Goal: Information Seeking & Learning: Understand process/instructions

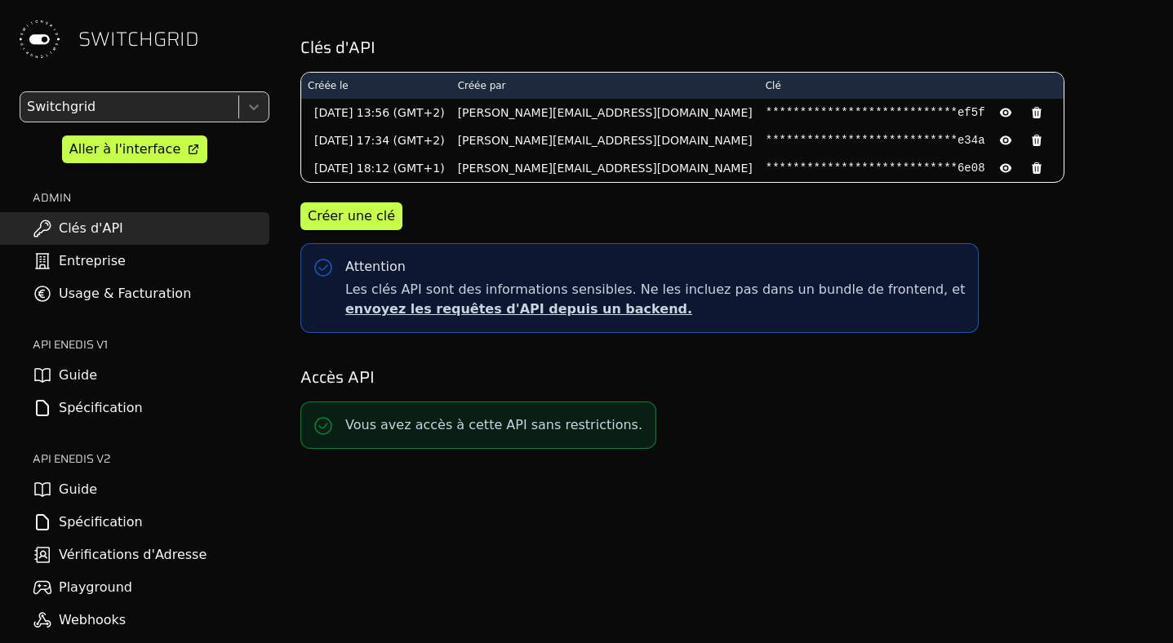
click at [111, 515] on link "Spécification" at bounding box center [134, 522] width 269 height 33
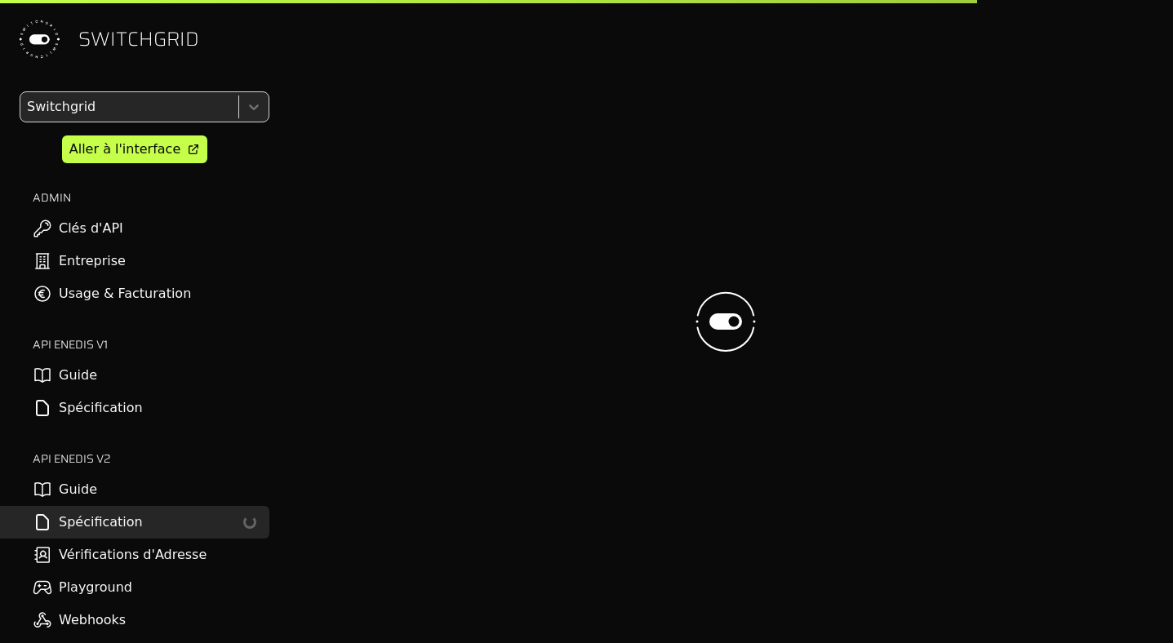
select select "**********"
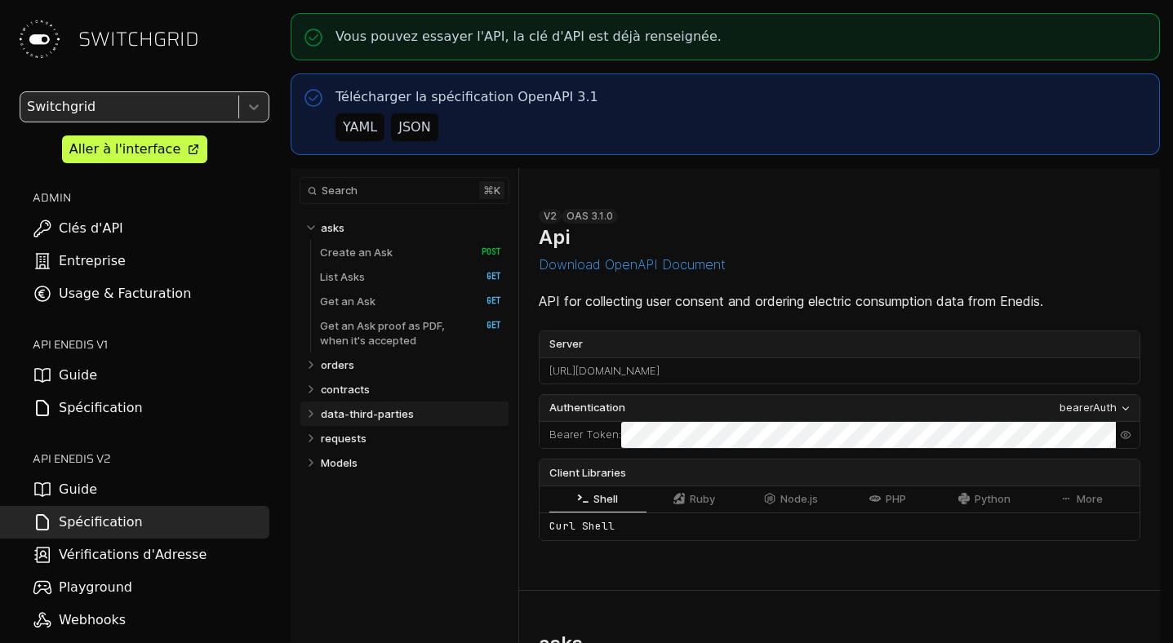
select select "**********"
click at [372, 415] on p "data-third-parties" at bounding box center [367, 414] width 93 height 15
select select "**********"
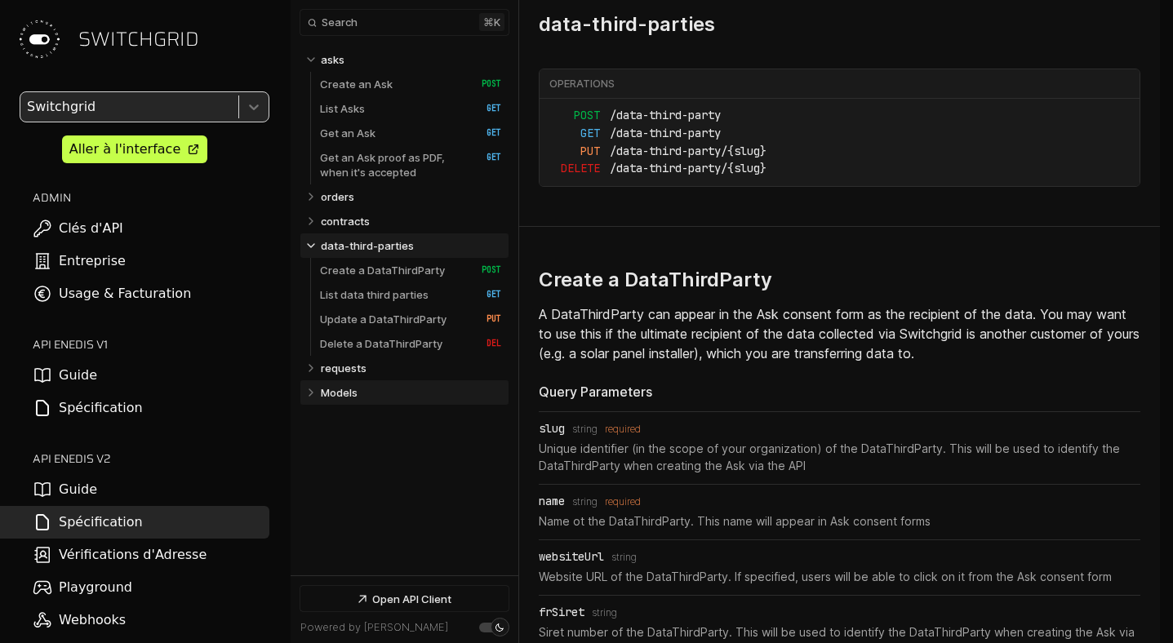
click at [363, 394] on link "Models" at bounding box center [411, 393] width 181 height 24
select select "**********"
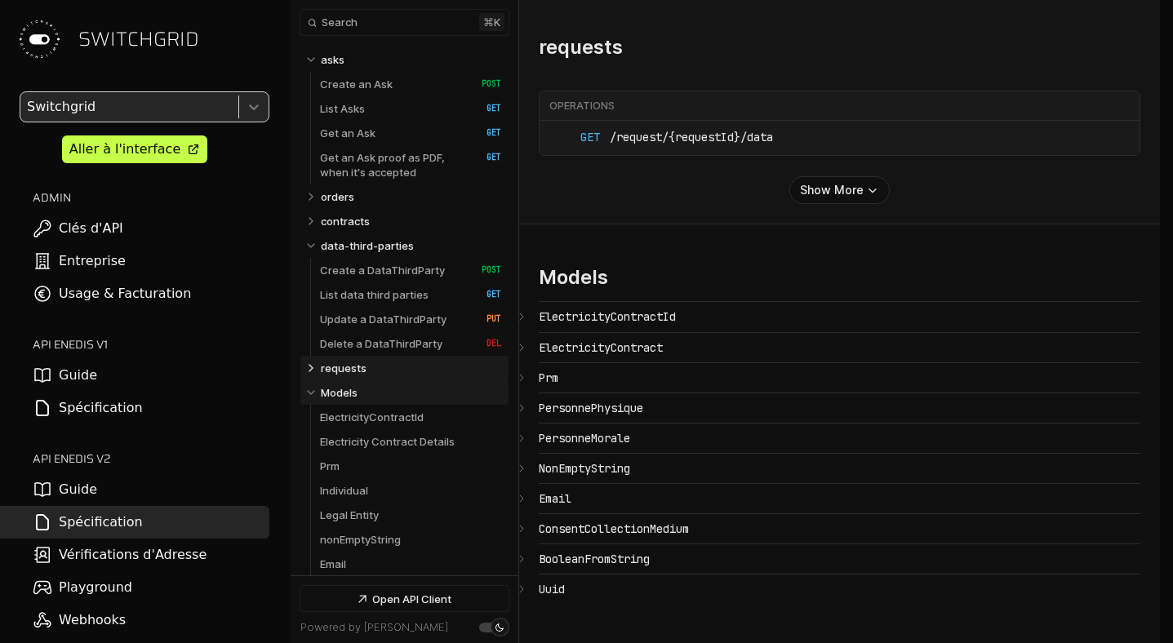
select select "**********"
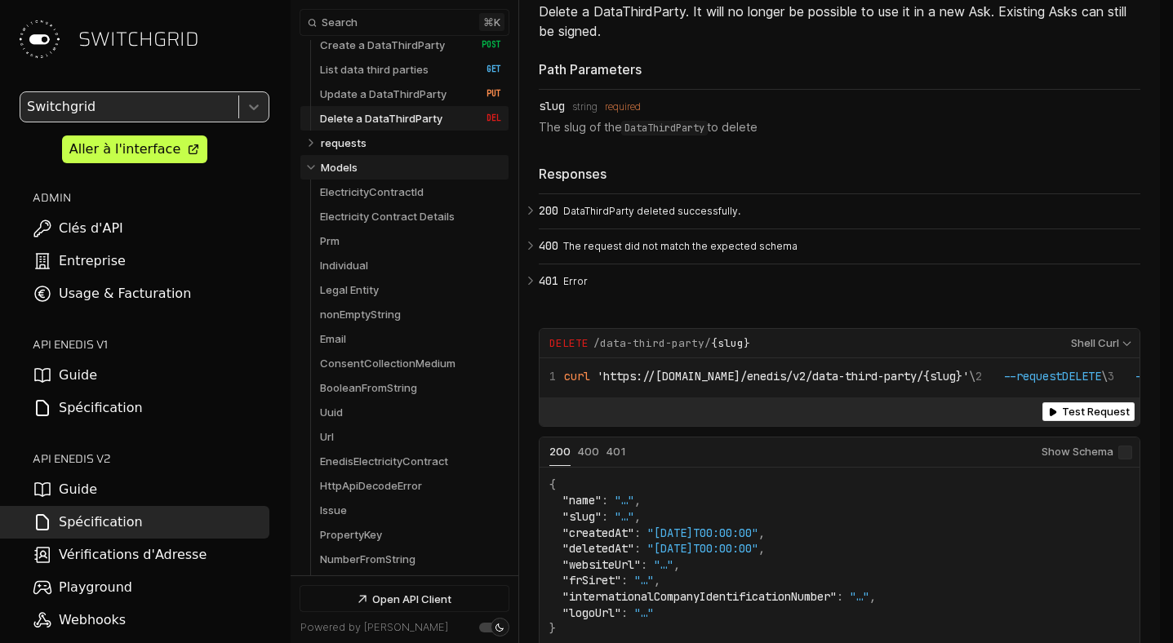
scroll to position [190, 0]
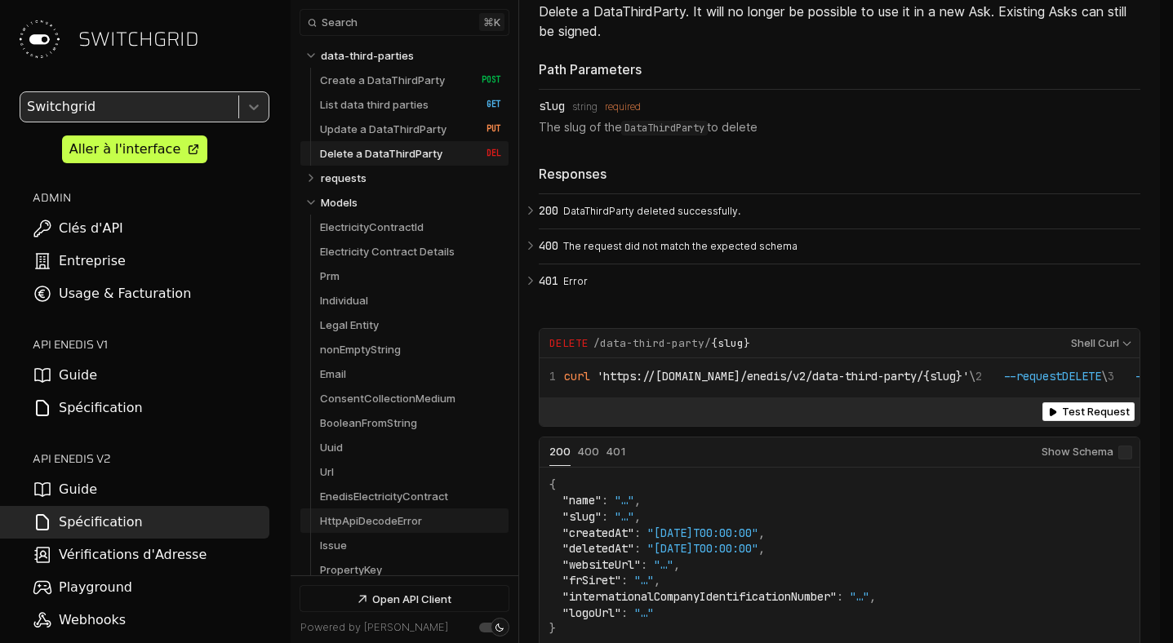
click at [367, 518] on p "HttpApiDecodeError" at bounding box center [371, 521] width 102 height 15
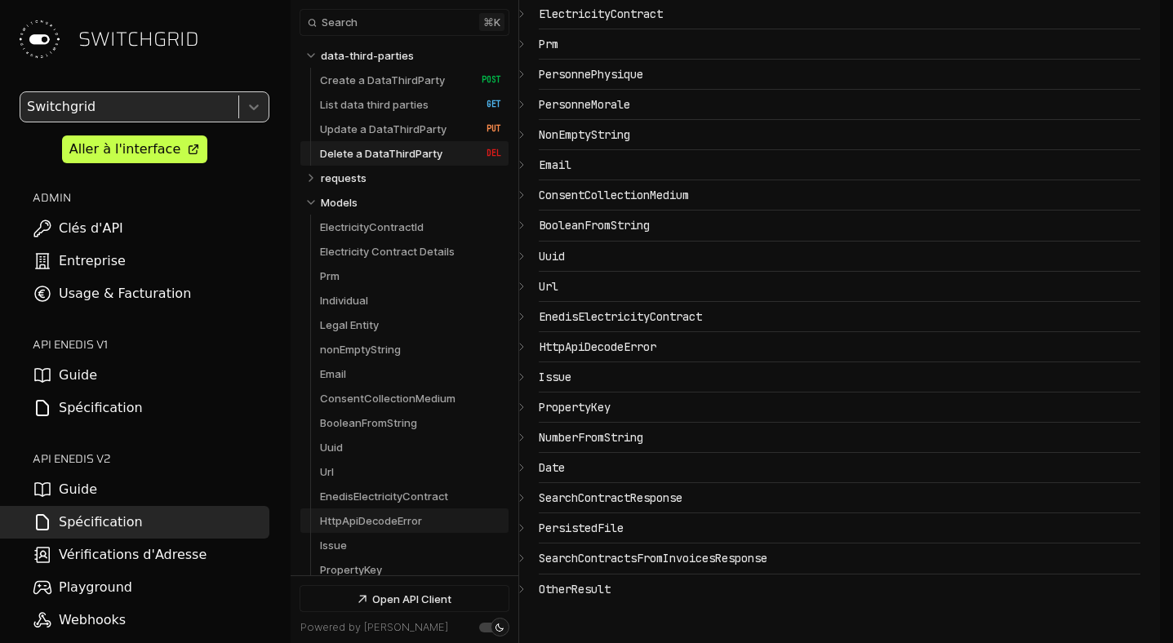
click at [368, 510] on link "HttpApiDecodeError" at bounding box center [410, 521] width 181 height 24
click at [362, 421] on p "BooleanFromString" at bounding box center [368, 423] width 97 height 15
click at [372, 347] on p "nonEmptyString" at bounding box center [360, 349] width 81 height 15
click at [324, 198] on p "Models" at bounding box center [339, 202] width 37 height 15
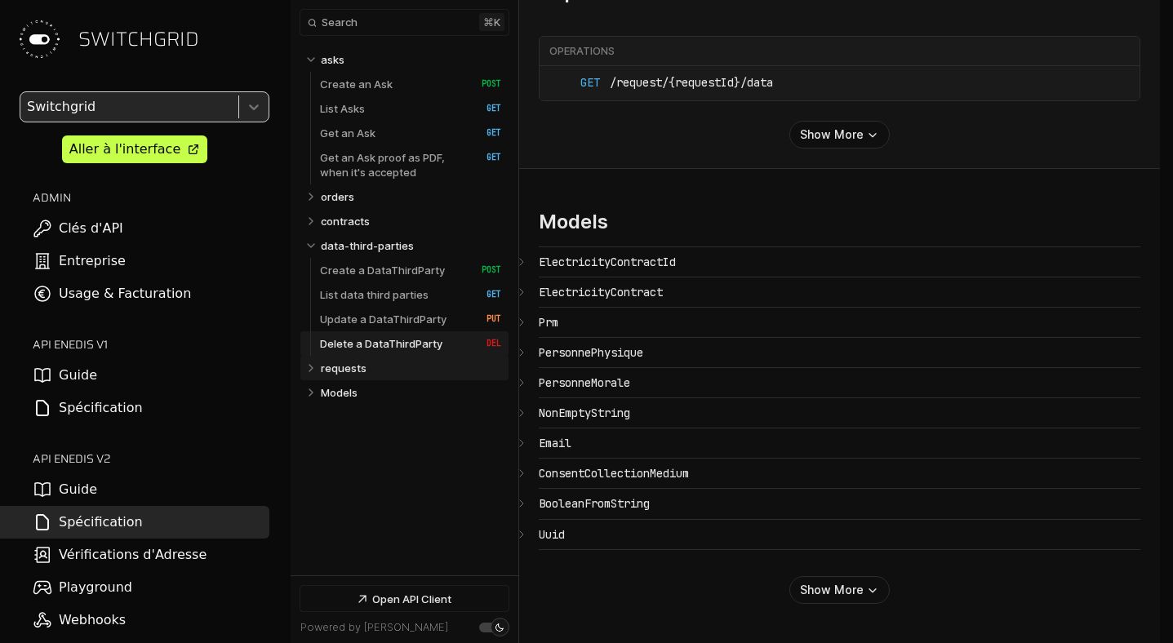
click at [327, 376] on link "requests" at bounding box center [411, 368] width 181 height 24
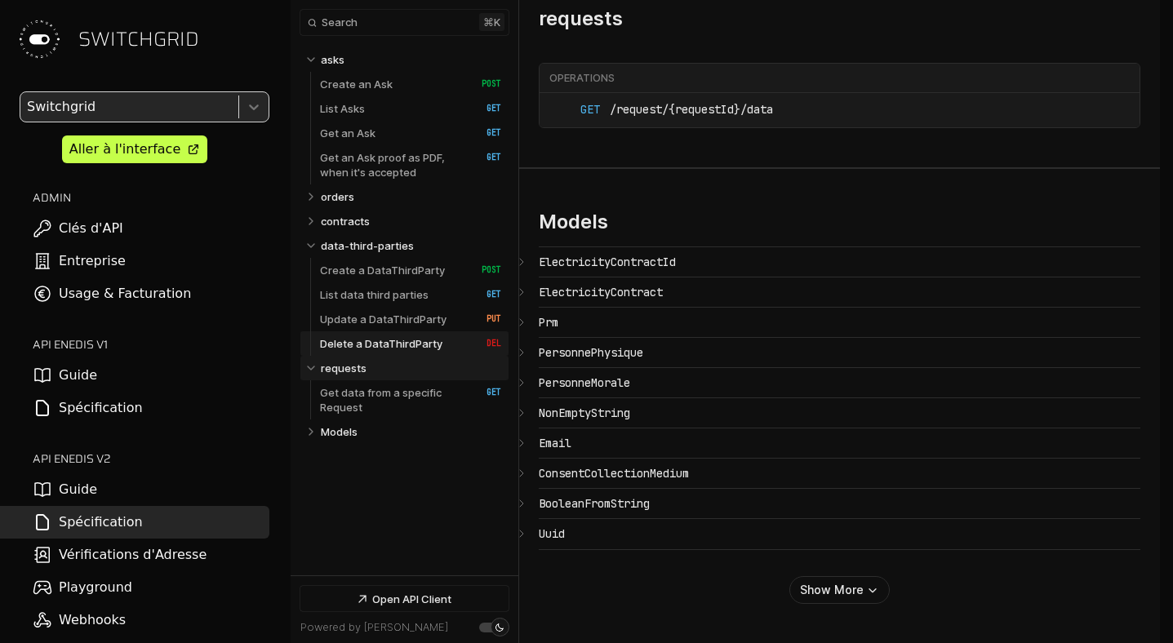
scroll to position [11598, 0]
select select "**********"
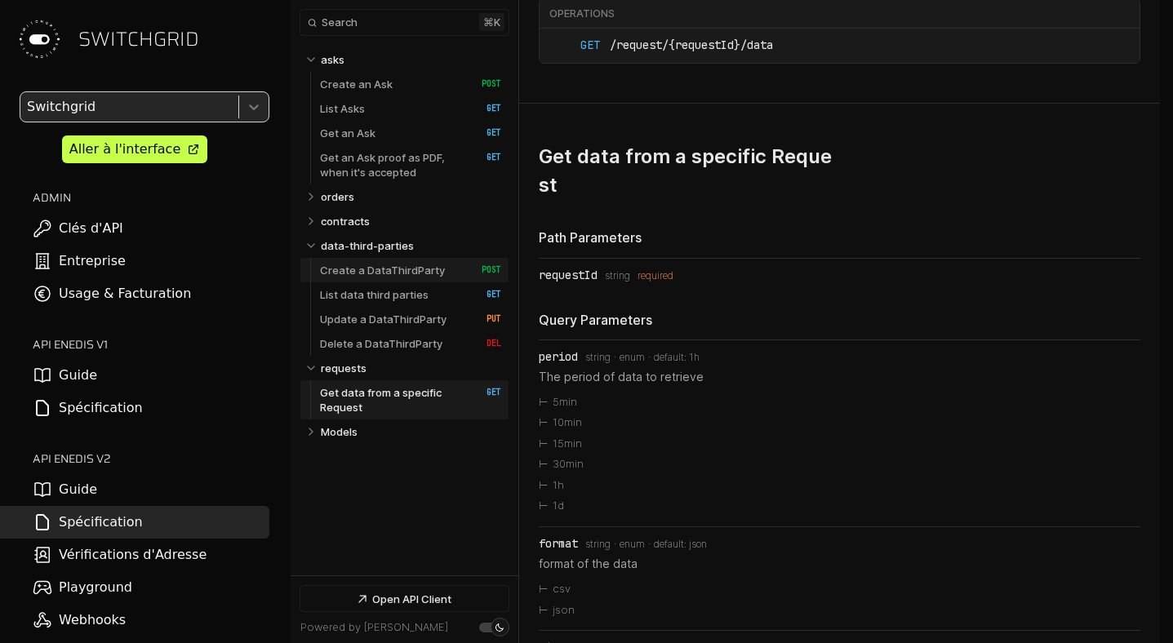
click at [335, 261] on link "Create a DataThirdParty   HTTP Method: POST" at bounding box center [410, 270] width 181 height 24
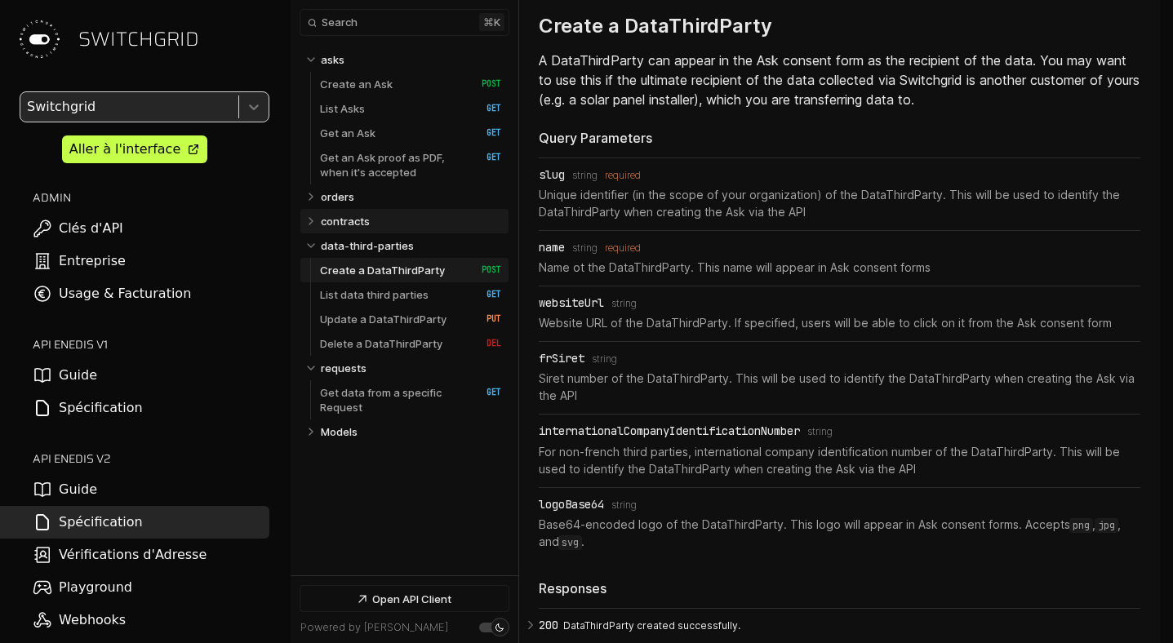
click at [327, 220] on p "contracts" at bounding box center [345, 221] width 49 height 15
select select "**********"
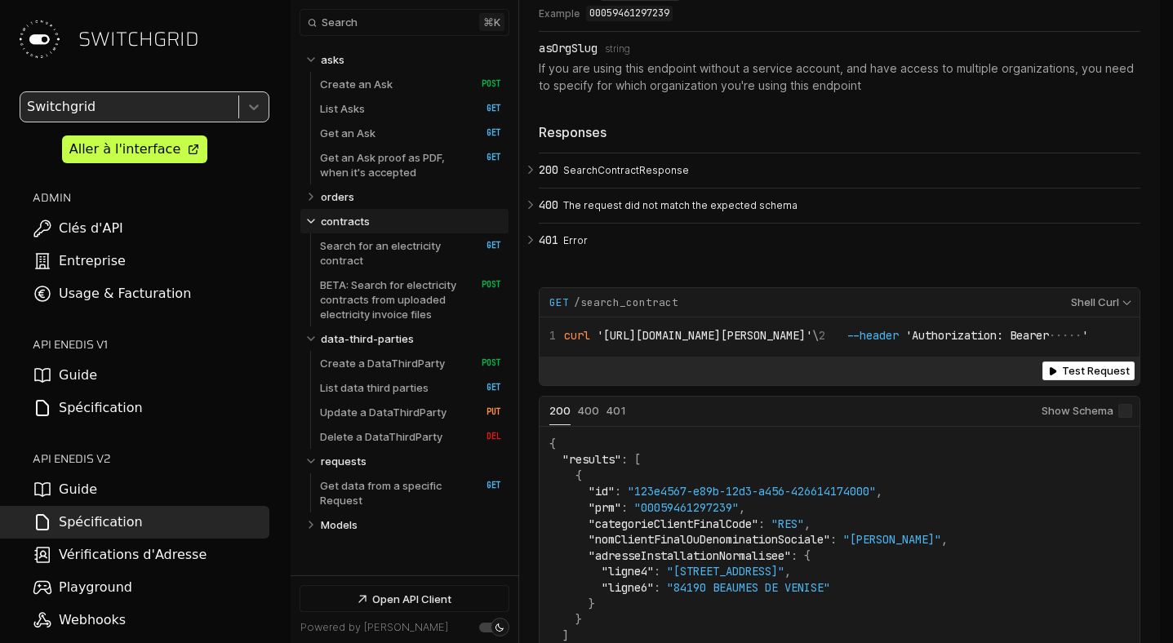
scroll to position [6719, 0]
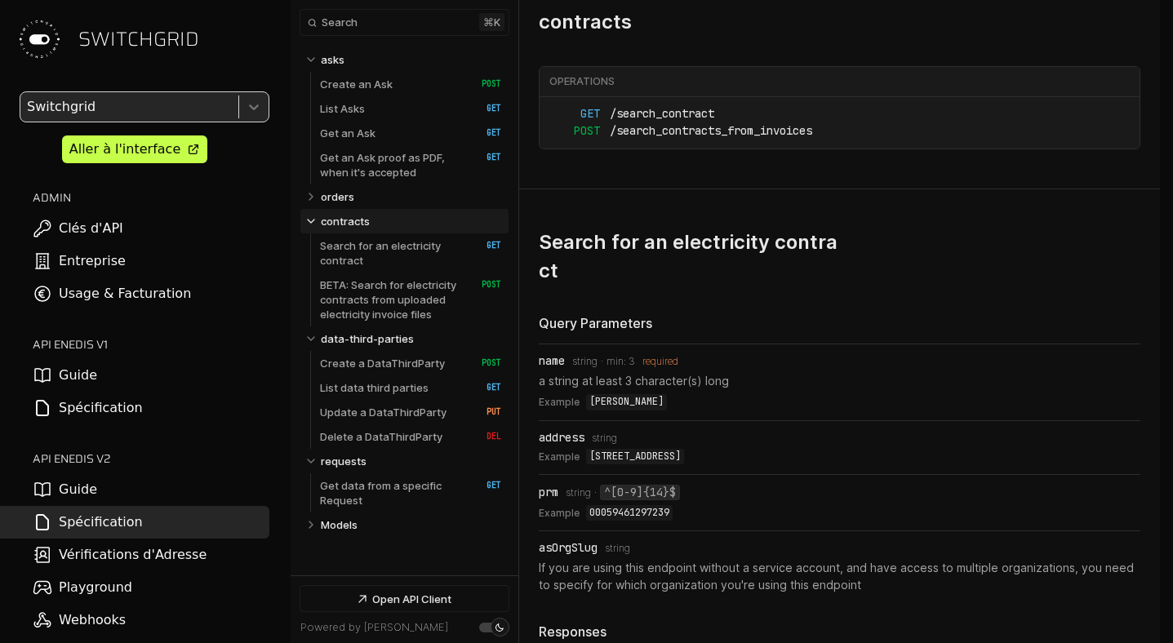
select select "**********"
click at [318, 198] on button "Expand orders" at bounding box center [311, 197] width 16 height 16
select select "**********"
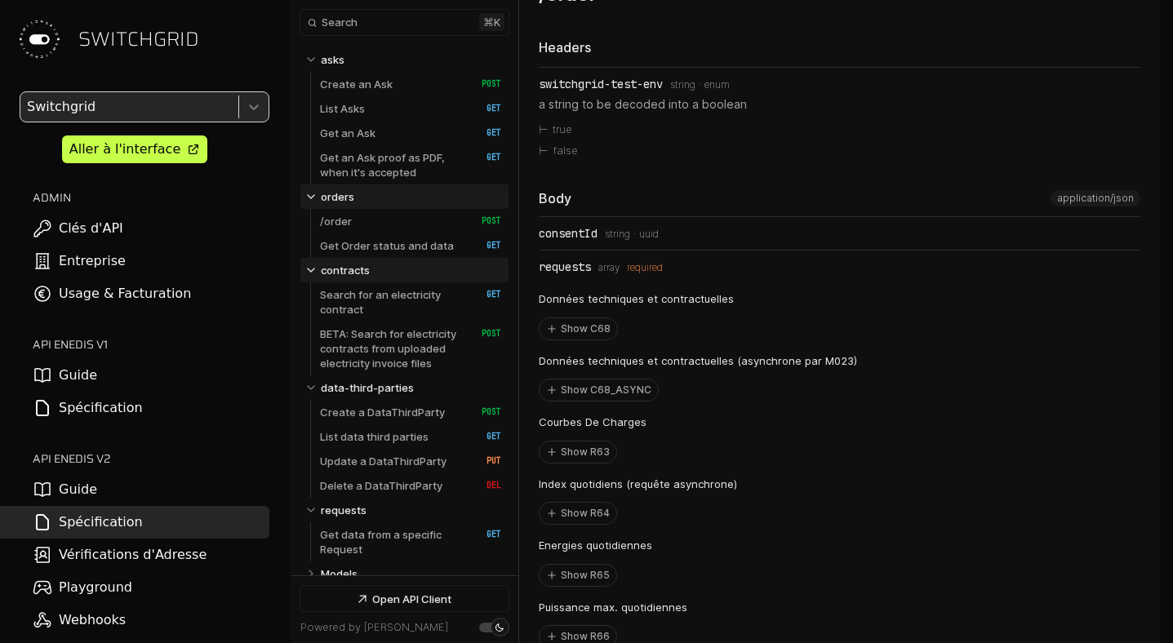
select select "**********"
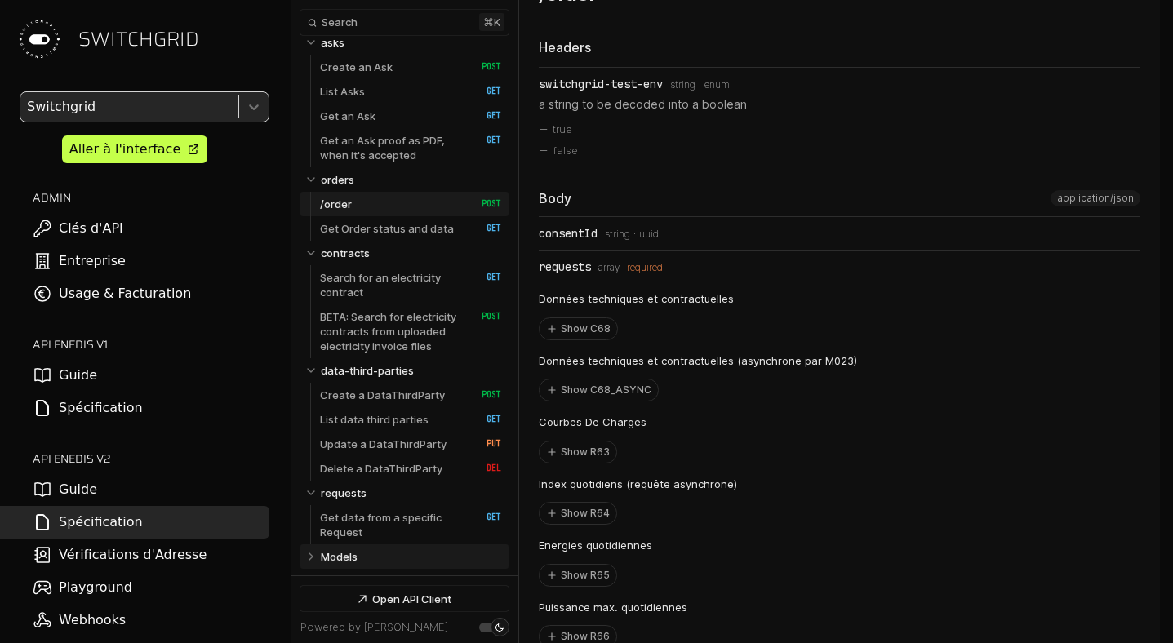
click at [379, 555] on link "Models" at bounding box center [411, 557] width 181 height 24
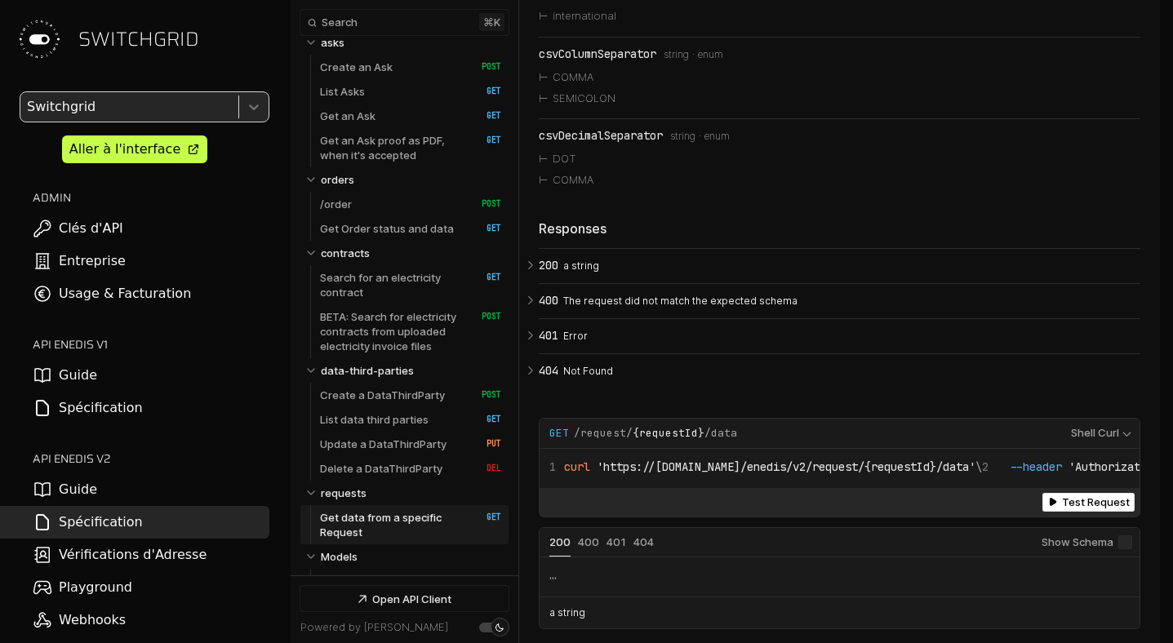
scroll to position [17023, 0]
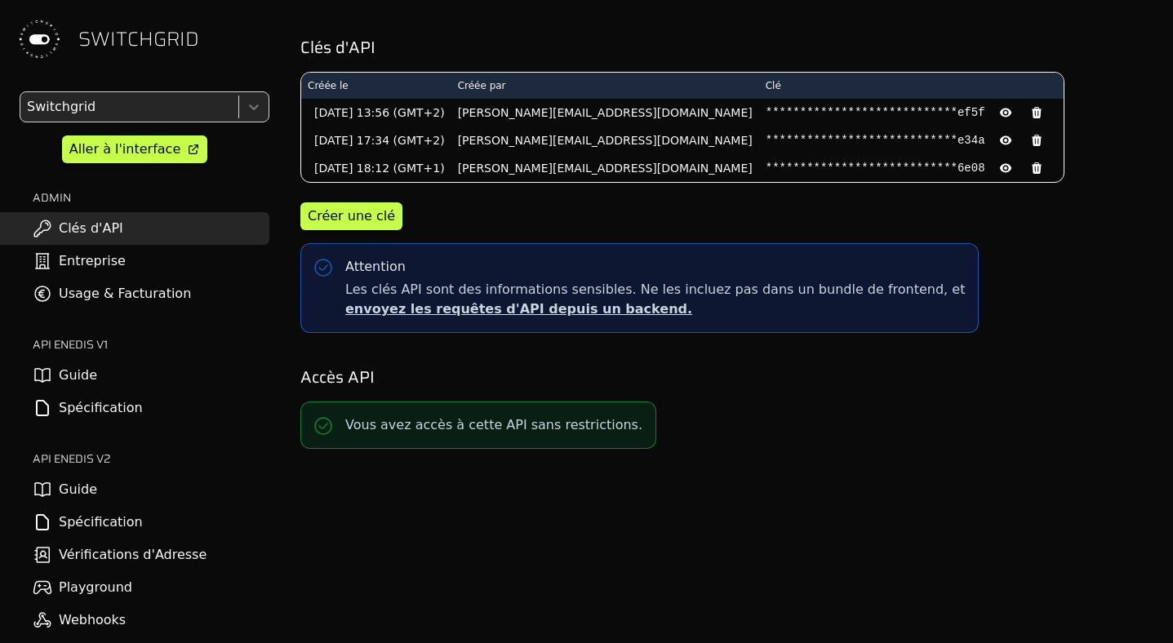
click at [139, 520] on link "Spécification" at bounding box center [134, 522] width 269 height 33
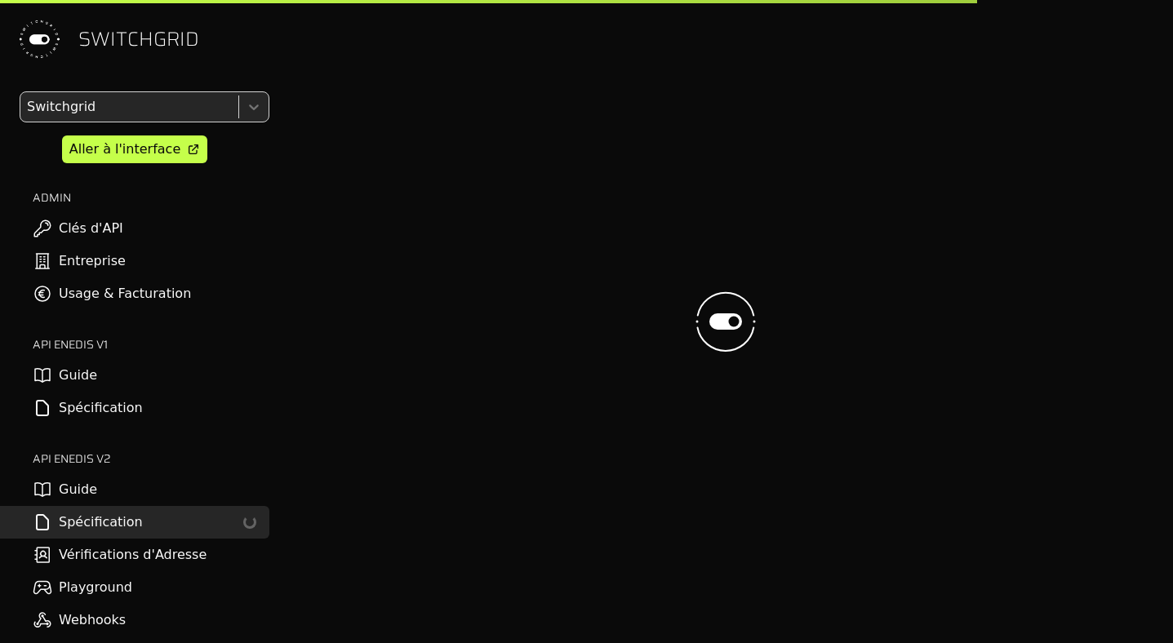
select select "**********"
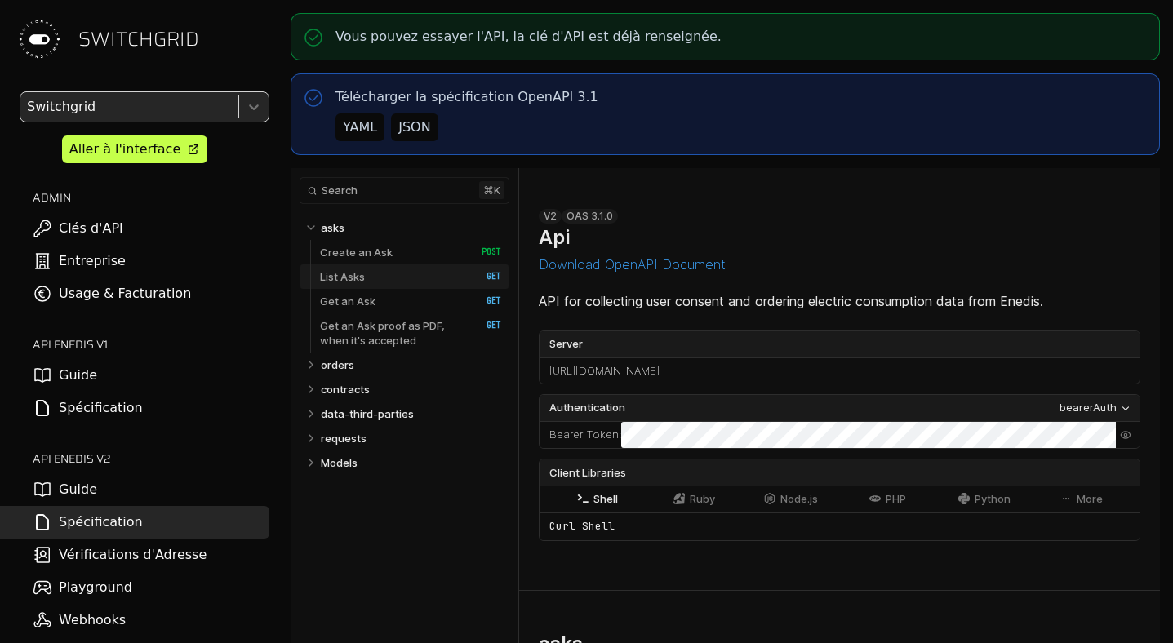
select select "**********"
click at [359, 390] on p "contracts" at bounding box center [345, 389] width 49 height 15
select select "**********"
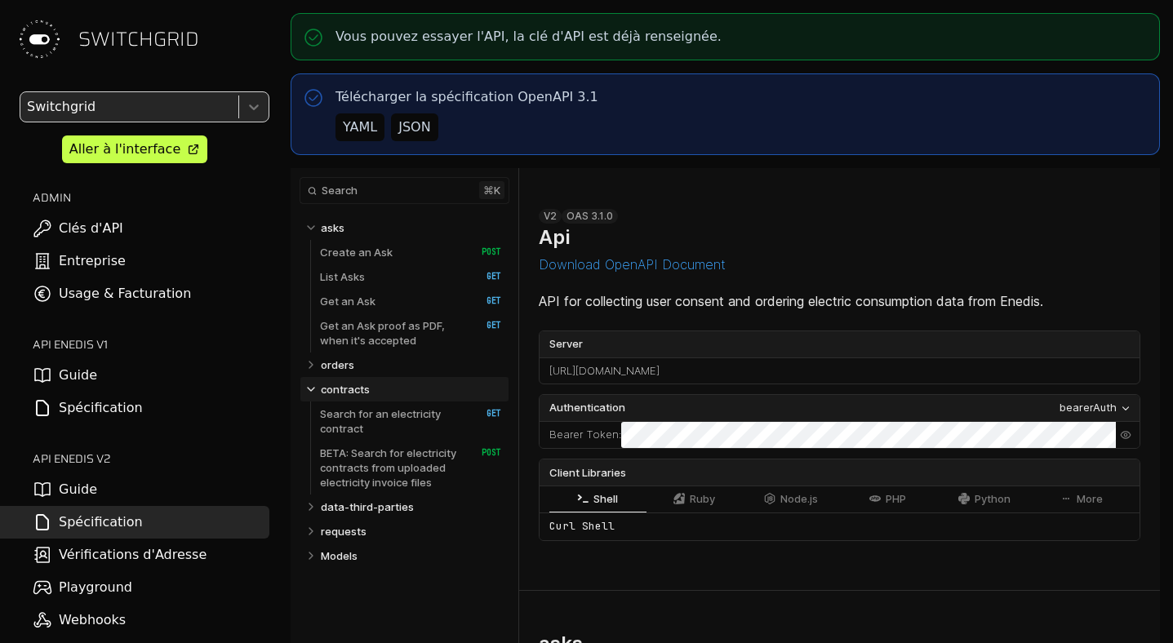
scroll to position [6719, 0]
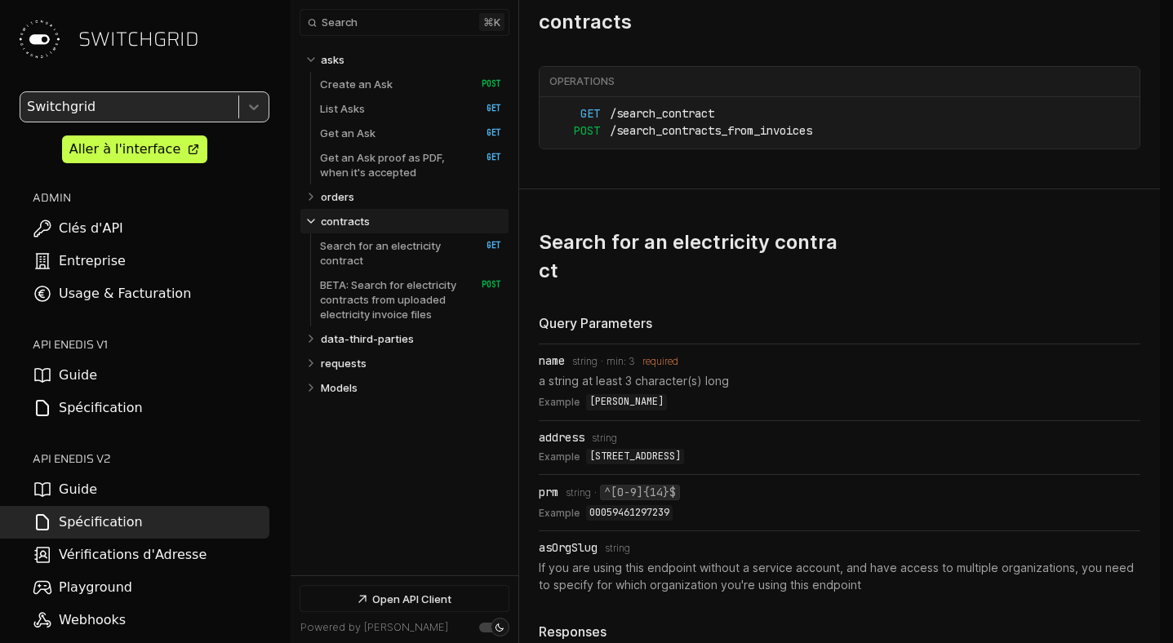
select select "**********"
click at [394, 235] on link "Search for an electricity contract   HTTP Method: GET" at bounding box center [410, 253] width 181 height 39
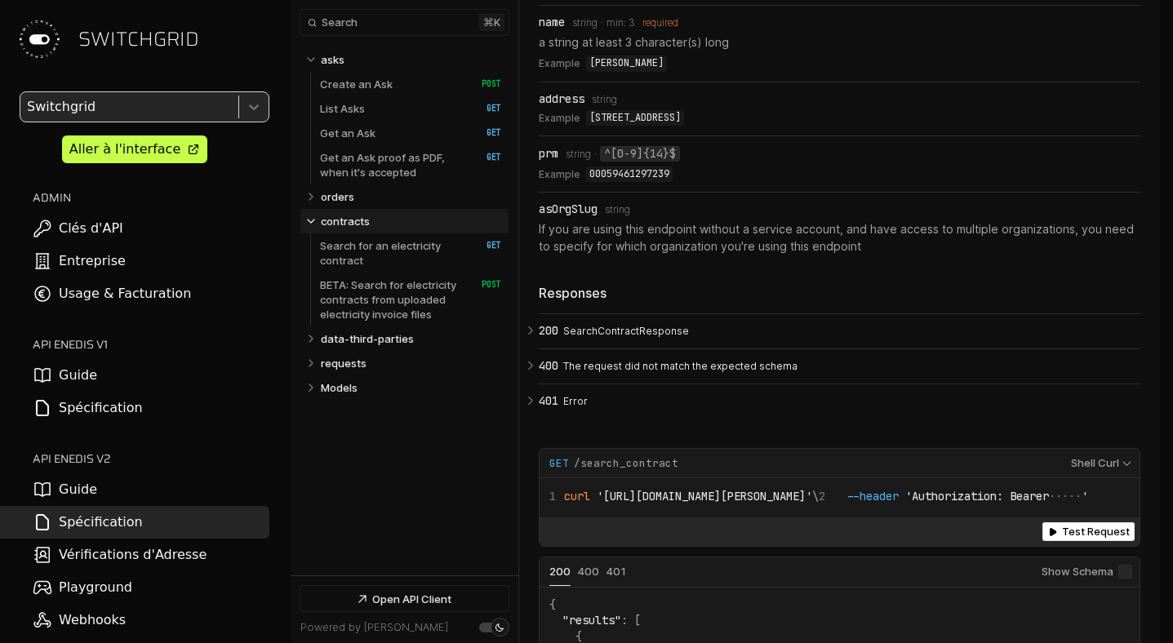
scroll to position [7153, 0]
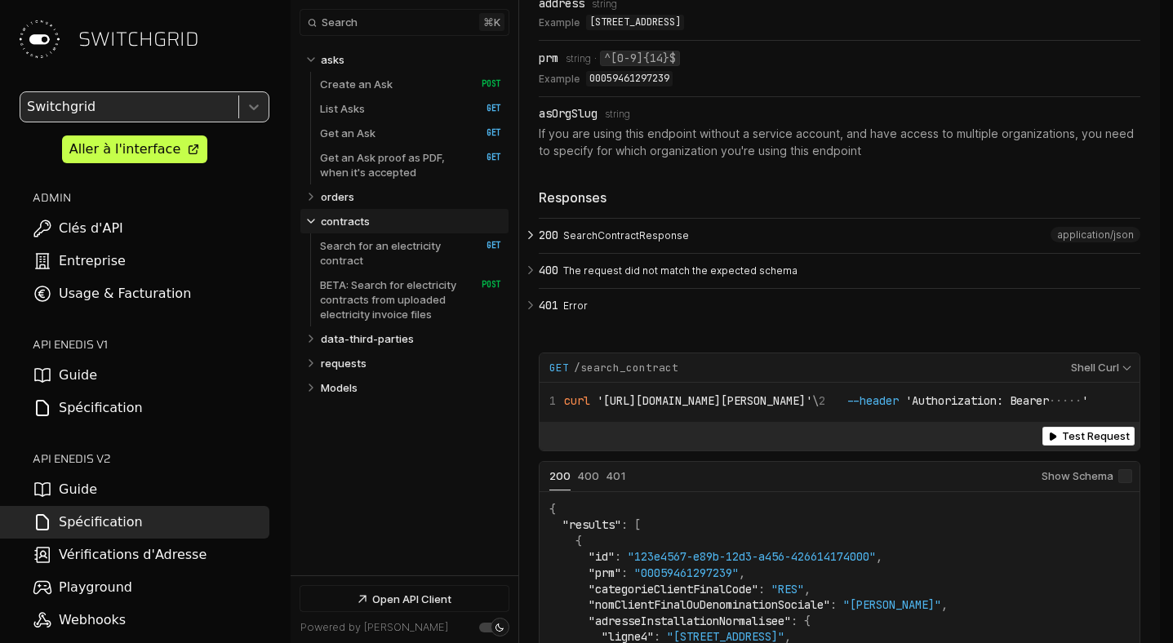
click at [582, 243] on p "SearchContractResponse" at bounding box center [849, 236] width 572 height 15
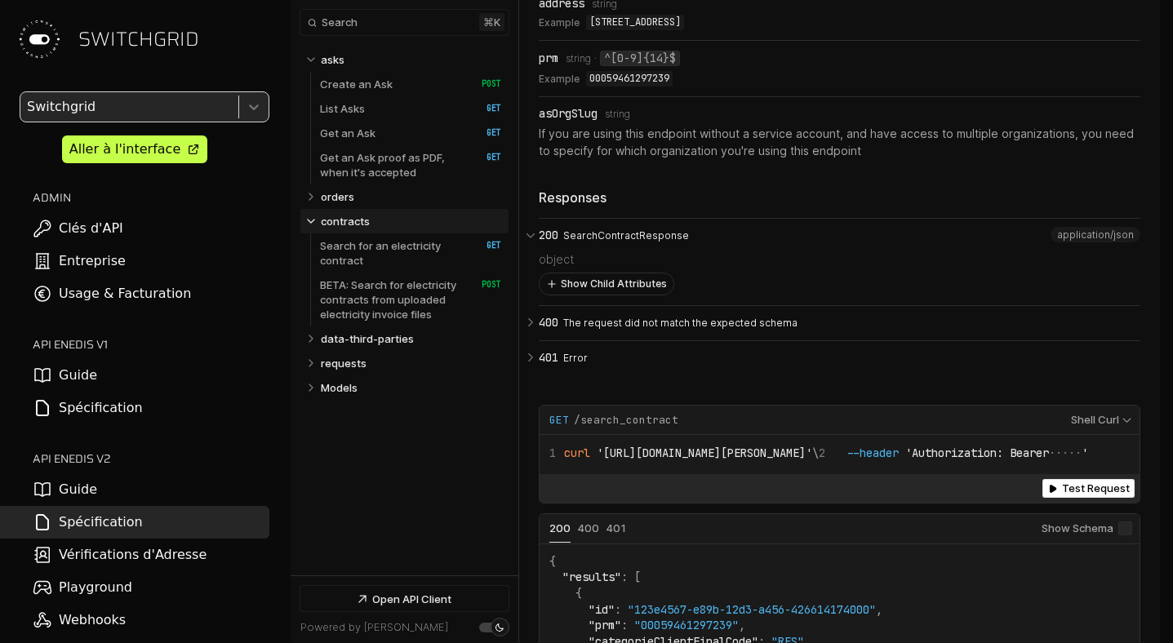
click at [572, 295] on button "Show Child Attributes" at bounding box center [607, 284] width 134 height 21
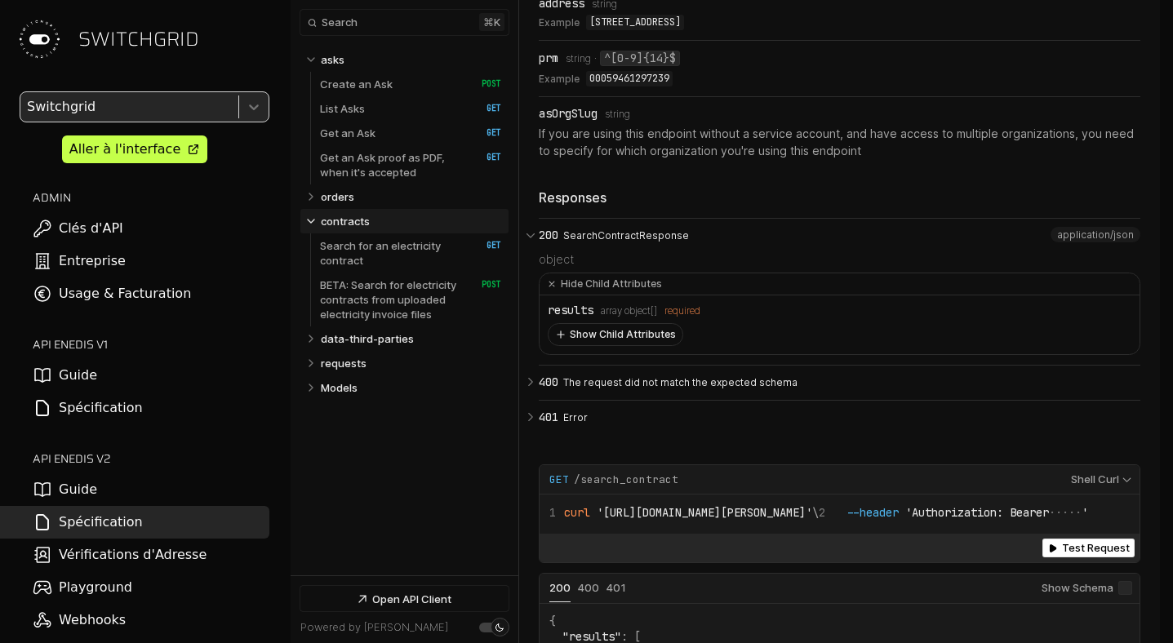
click at [584, 345] on button "Show Child Attributes" at bounding box center [616, 334] width 134 height 21
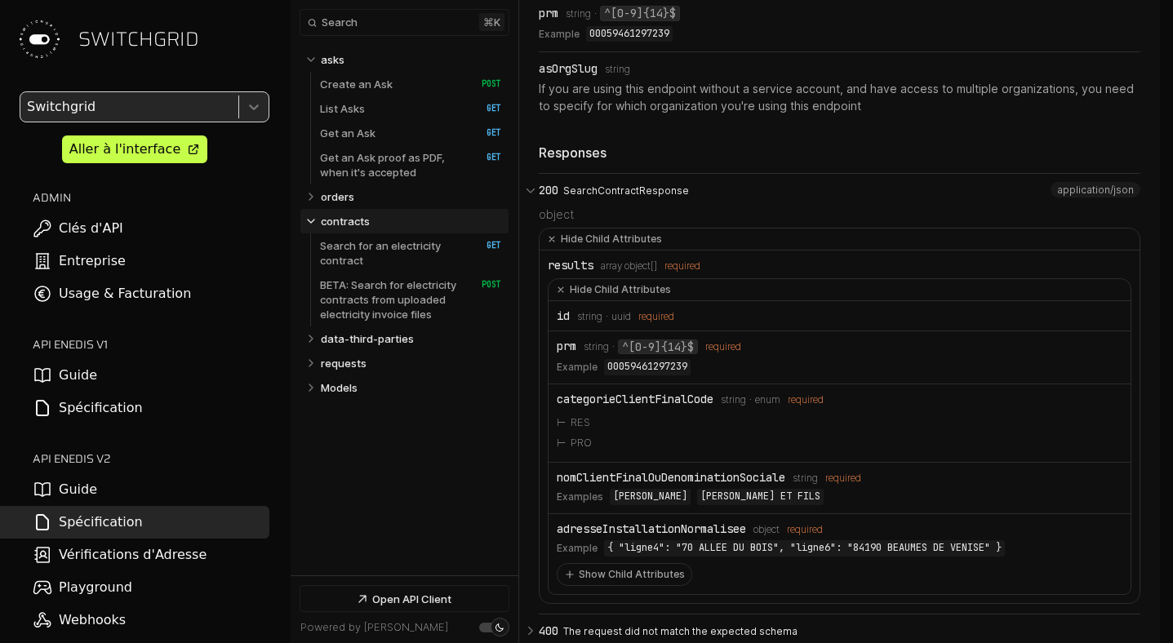
scroll to position [7203, 0]
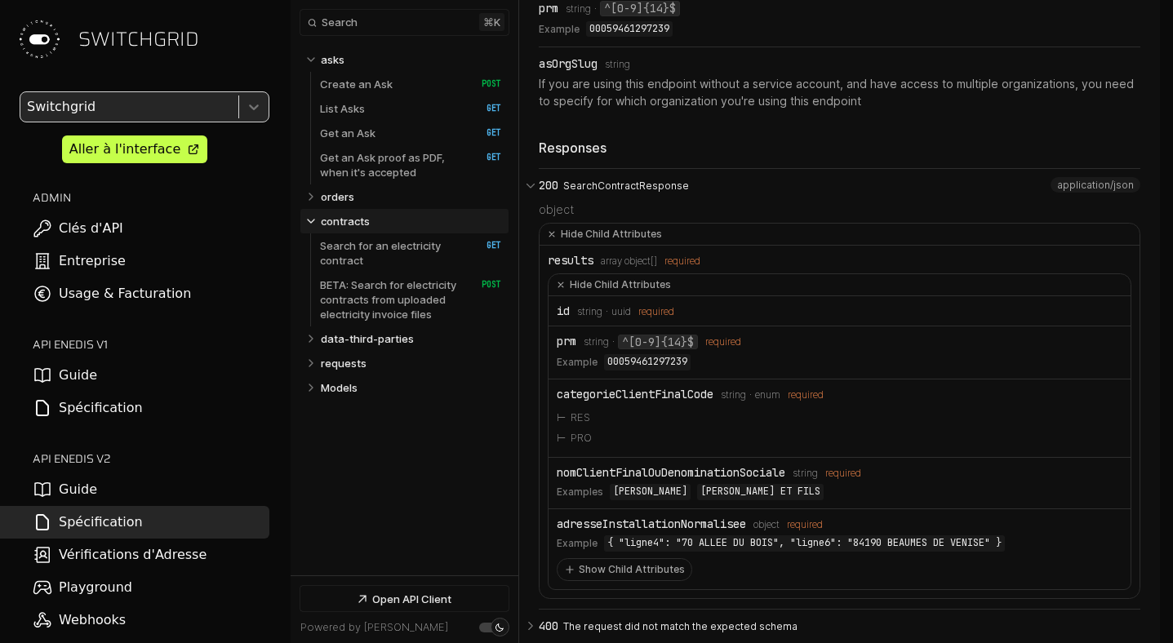
click at [571, 348] on div "prm" at bounding box center [567, 341] width 20 height 13
copy div "prm"
click at [702, 479] on div "nomClientFinalOuDenominationSociale" at bounding box center [671, 472] width 229 height 13
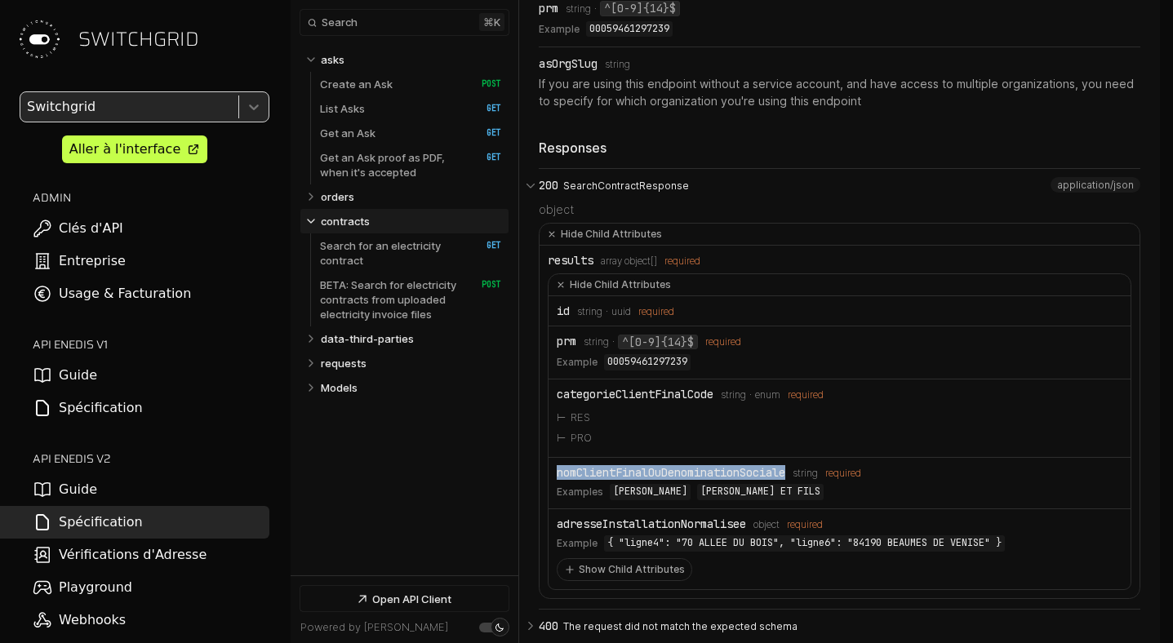
copy div "nomClientFinalOuDenominationSociale"
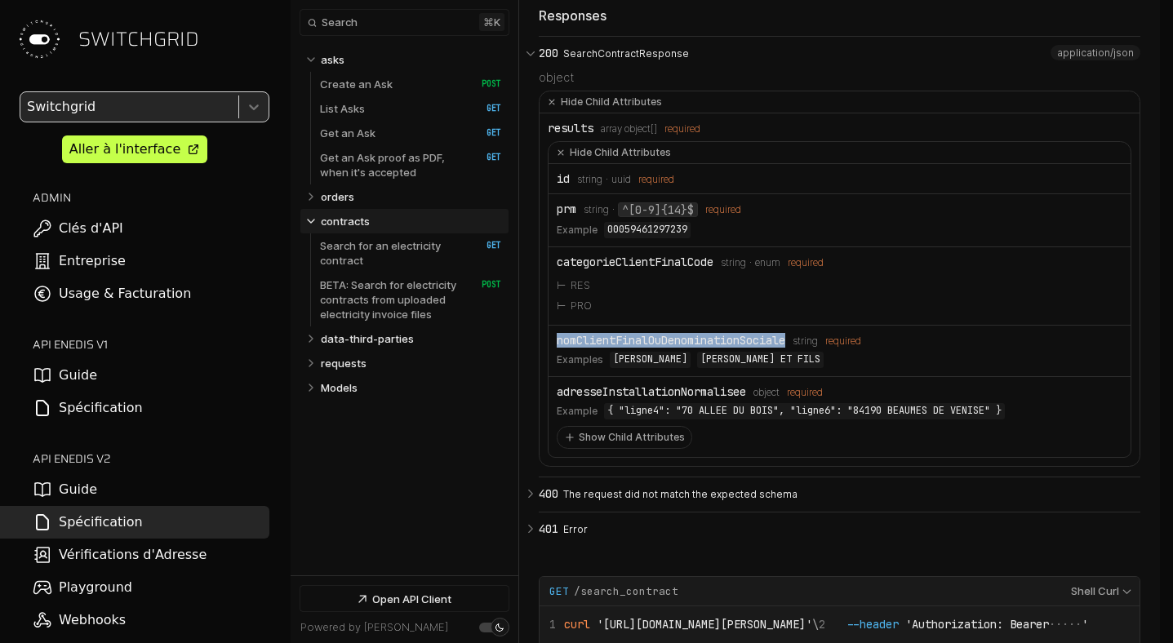
scroll to position [7338, 0]
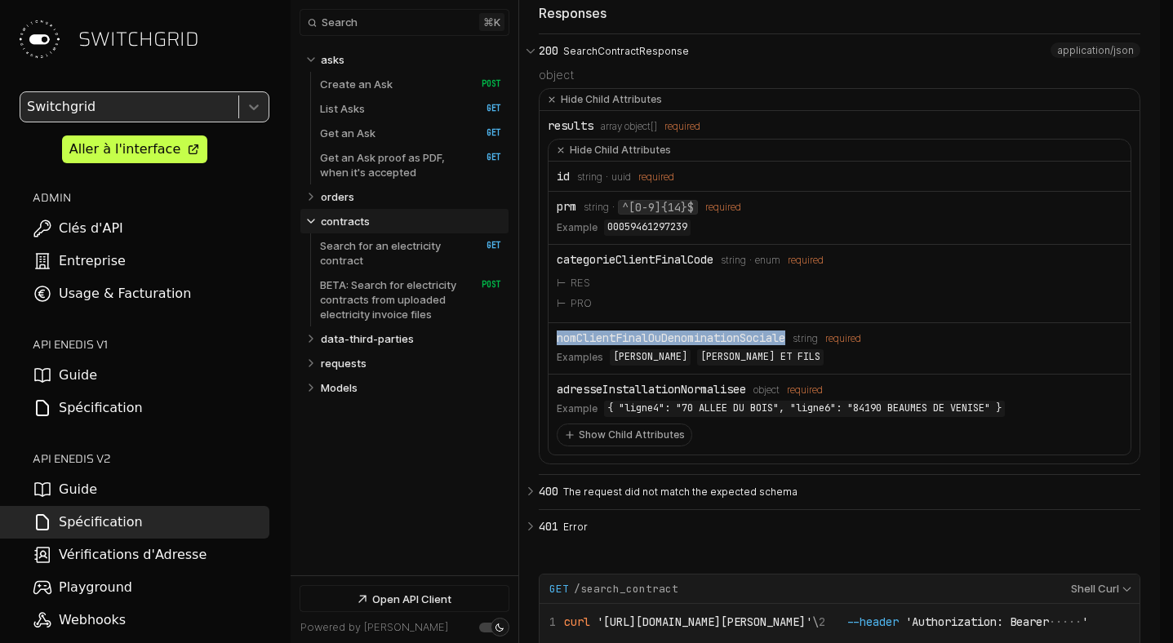
click at [639, 396] on div "adresseInstallationNormalisee" at bounding box center [651, 389] width 189 height 13
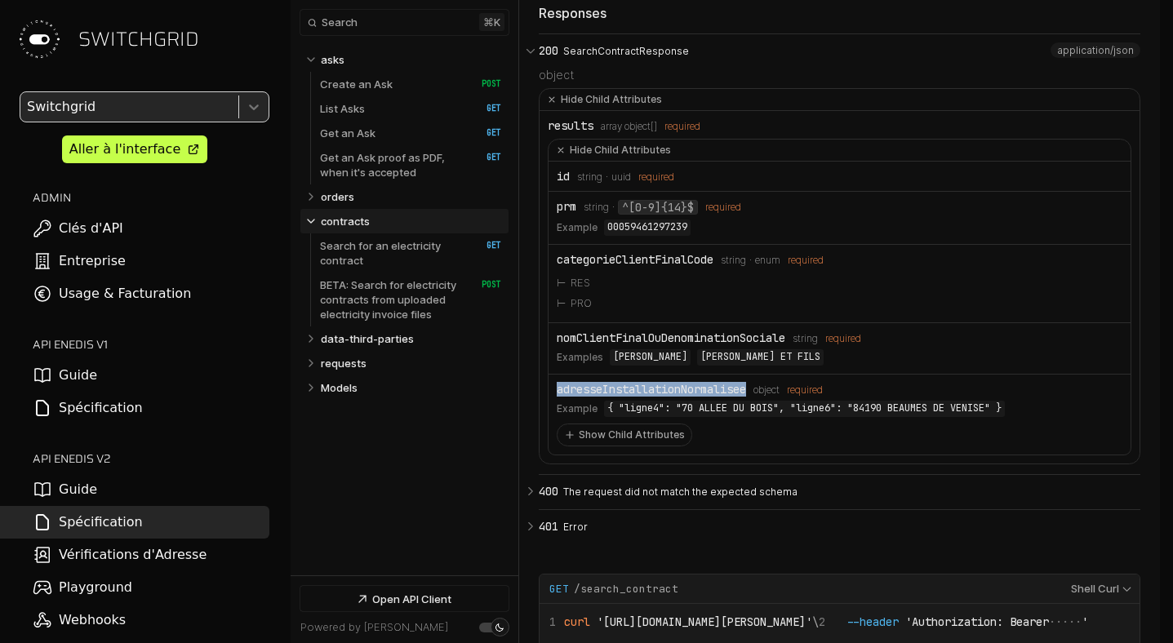
click at [639, 396] on div "adresseInstallationNormalisee" at bounding box center [651, 389] width 189 height 13
copy div "adresseInstallationNormalisee"
click at [564, 213] on div "prm" at bounding box center [567, 206] width 20 height 13
copy div "prm"
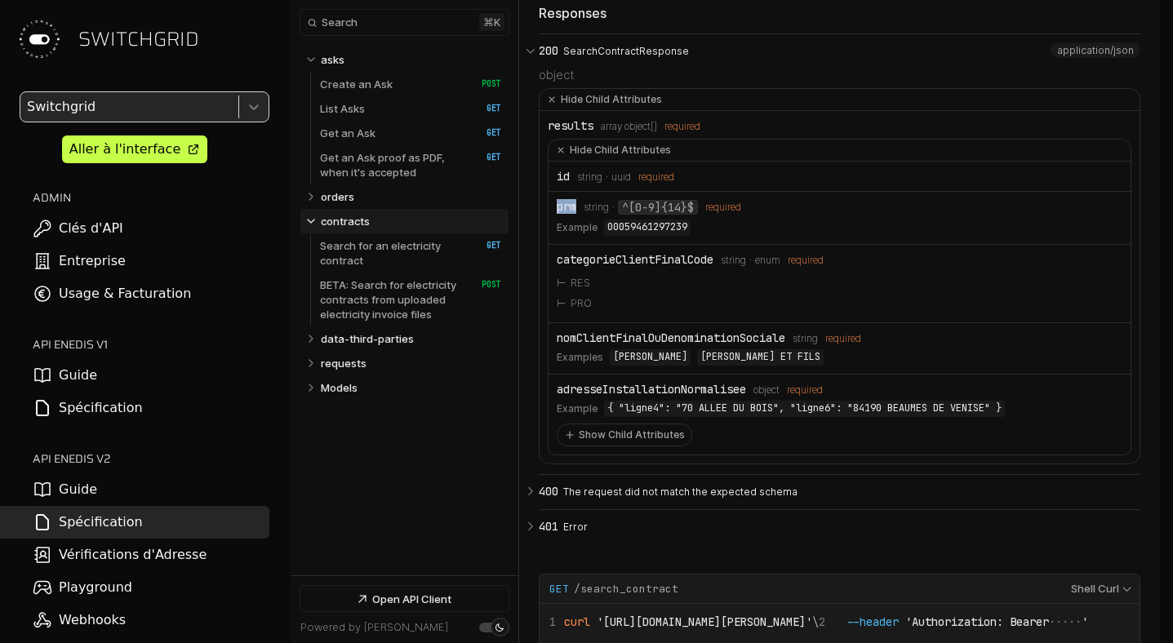
scroll to position [7350, 0]
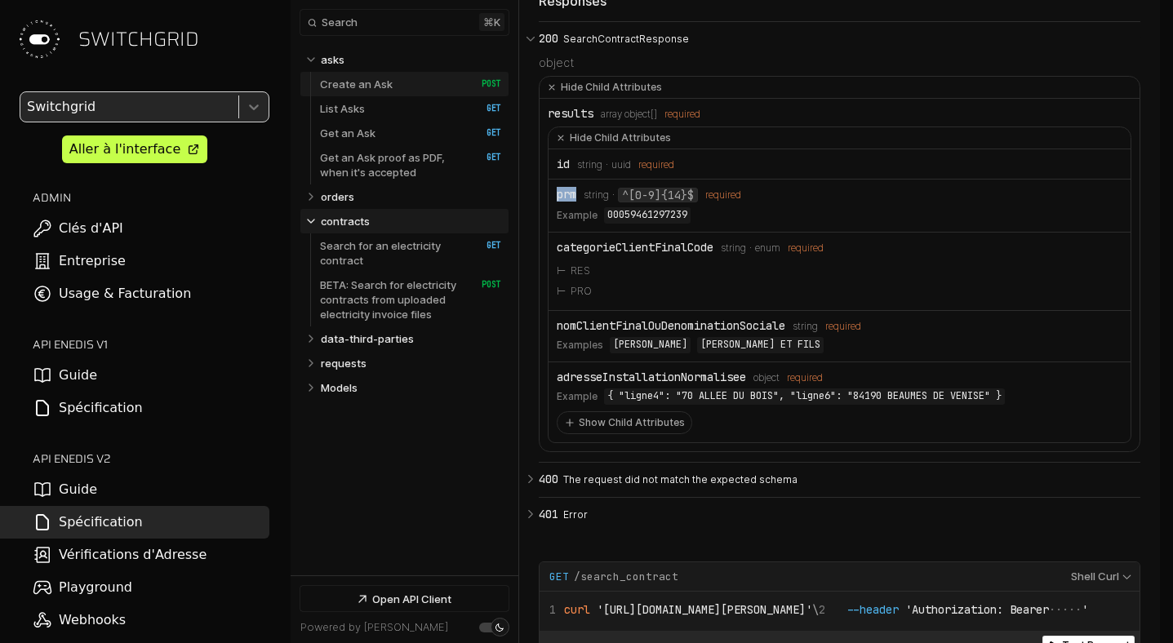
click at [403, 89] on link "Create an Ask   HTTP Method: POST" at bounding box center [410, 84] width 181 height 24
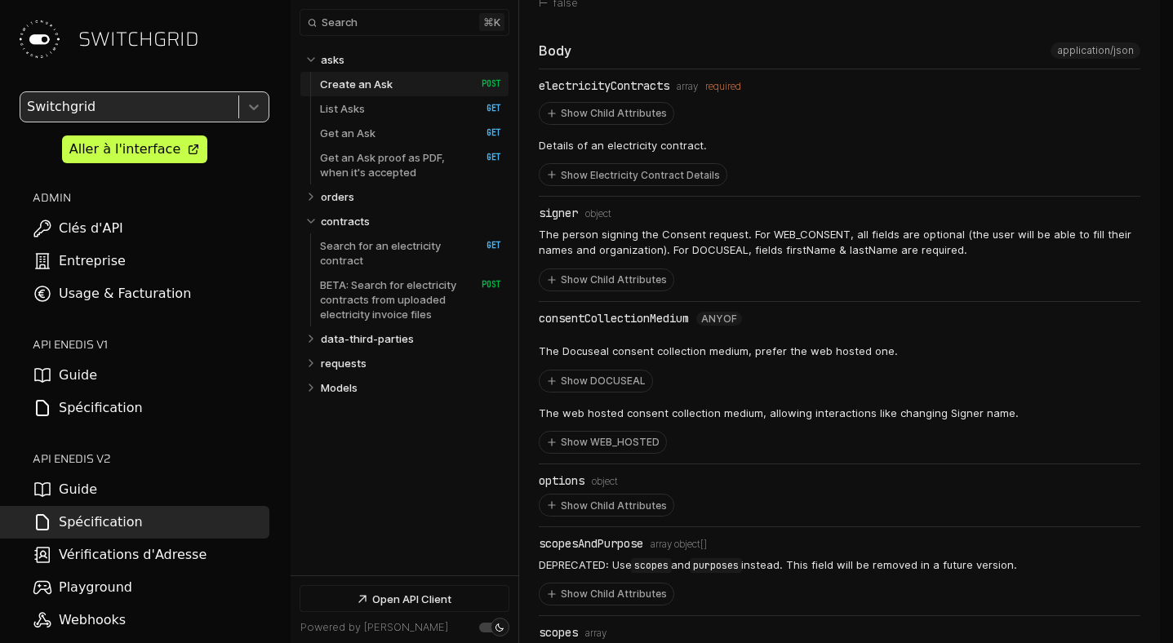
scroll to position [1159, 0]
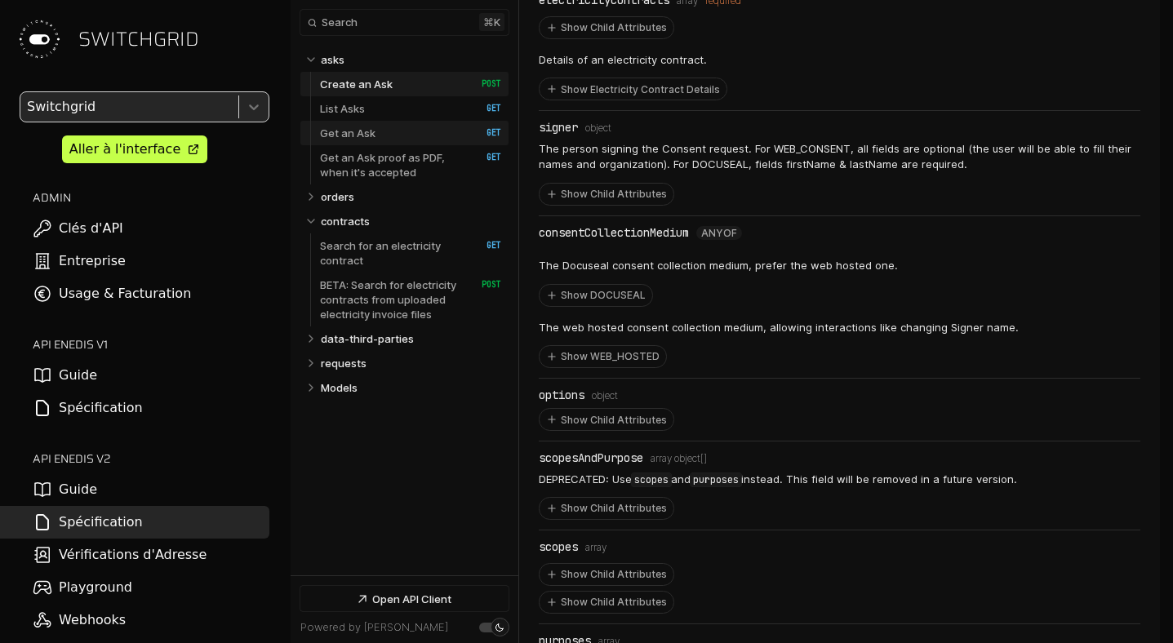
click at [397, 136] on link "Get an Ask   HTTP Method: GET" at bounding box center [410, 133] width 181 height 24
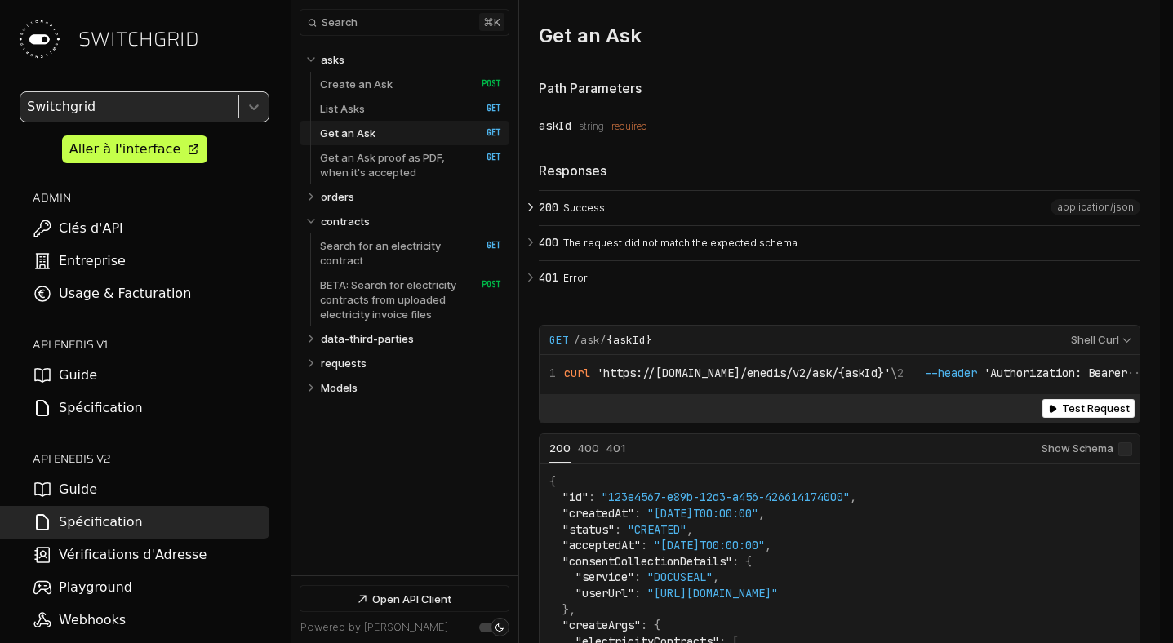
click at [545, 214] on span "200" at bounding box center [549, 207] width 20 height 13
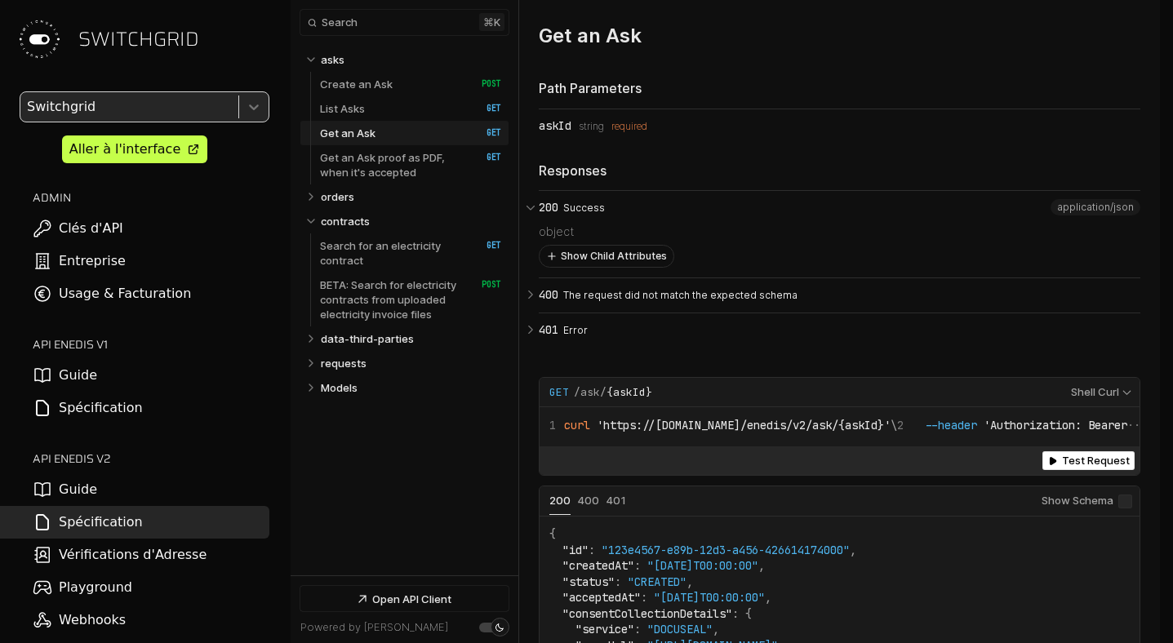
click at [577, 267] on button "Show Child Attributes" at bounding box center [607, 256] width 134 height 21
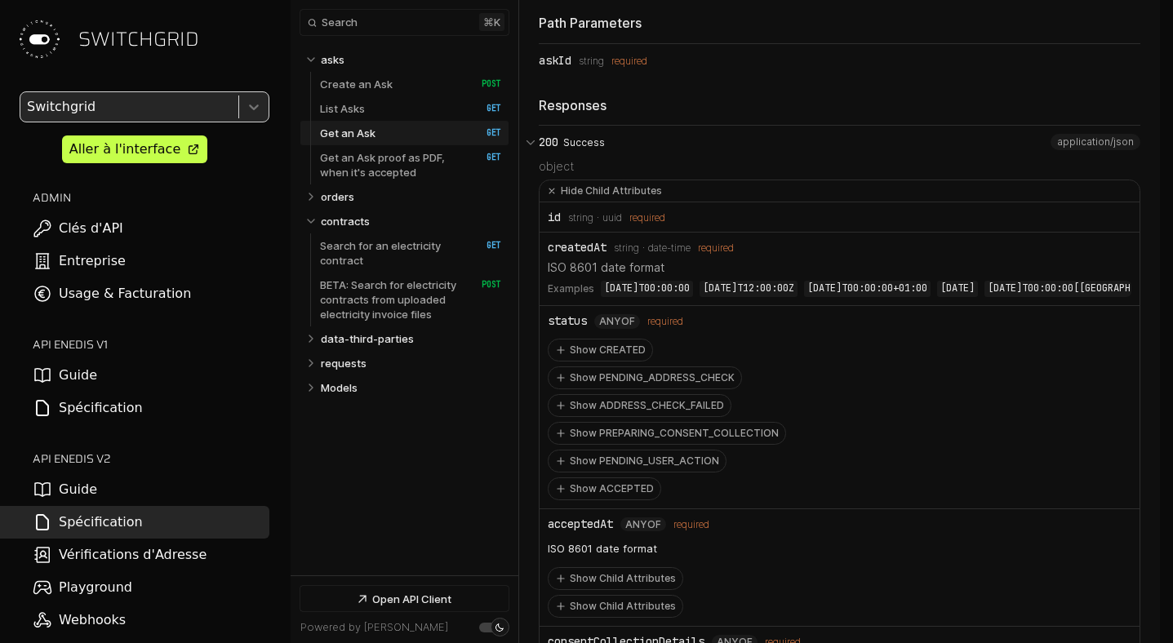
scroll to position [5098, 0]
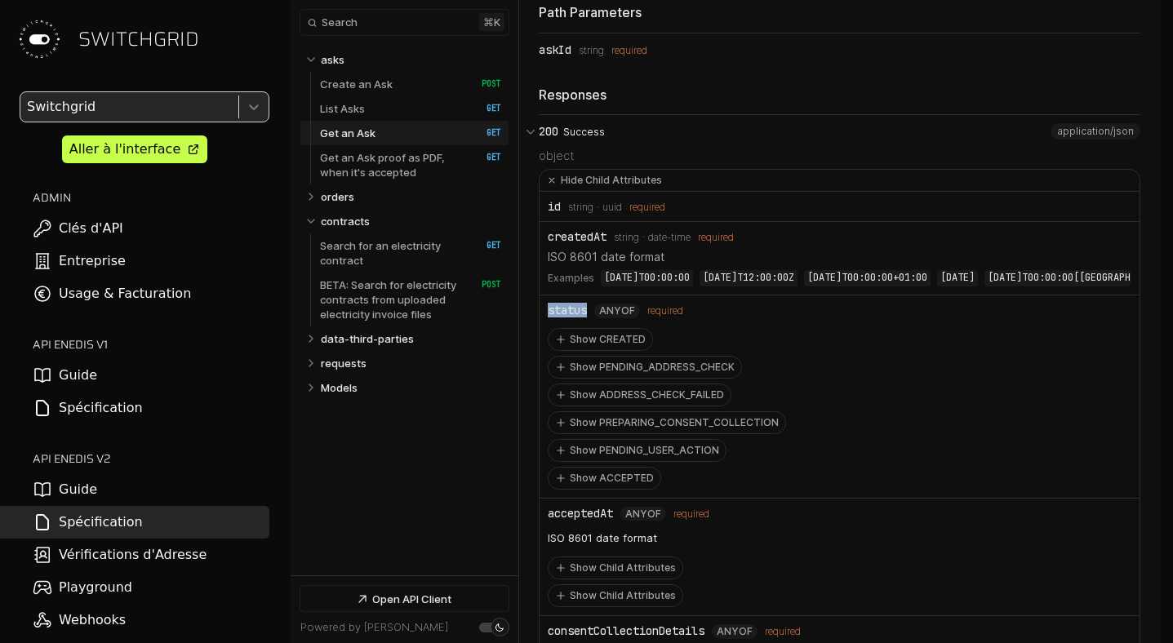
drag, startPoint x: 590, startPoint y: 340, endPoint x: 546, endPoint y: 341, distance: 43.3
click at [546, 341] on li "status anyOf required Show CREATED Show PENDING_ADDRESS_CHECK Show ADDRESS_CHEC…" at bounding box center [840, 397] width 600 height 203
copy div "status"
click at [721, 318] on div "status anyOf required" at bounding box center [840, 311] width 584 height 15
click at [427, 163] on p "Get an Ask proof as PDF, when it's accepted" at bounding box center [392, 164] width 145 height 29
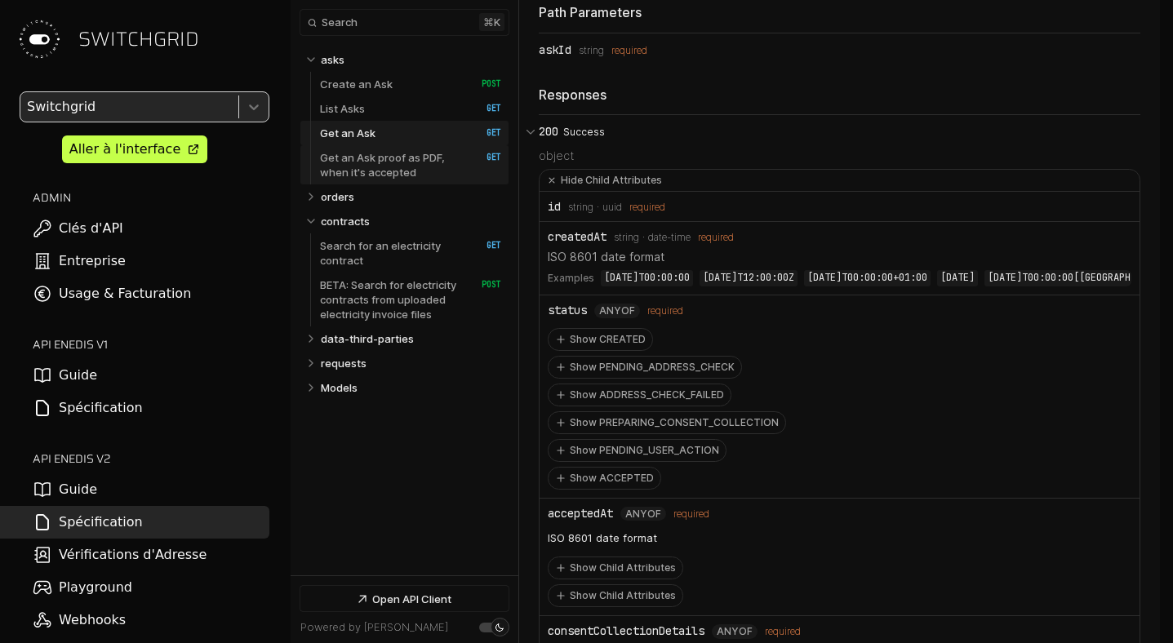
scroll to position [7099, 0]
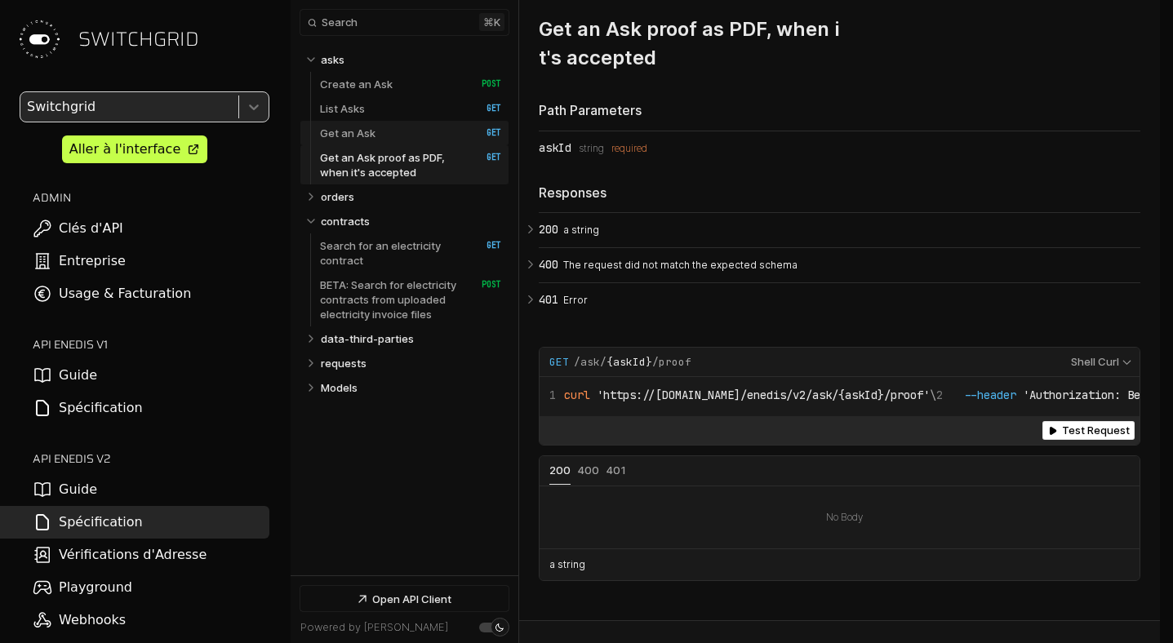
click at [390, 131] on link "Get an Ask   HTTP Method: GET" at bounding box center [410, 133] width 181 height 24
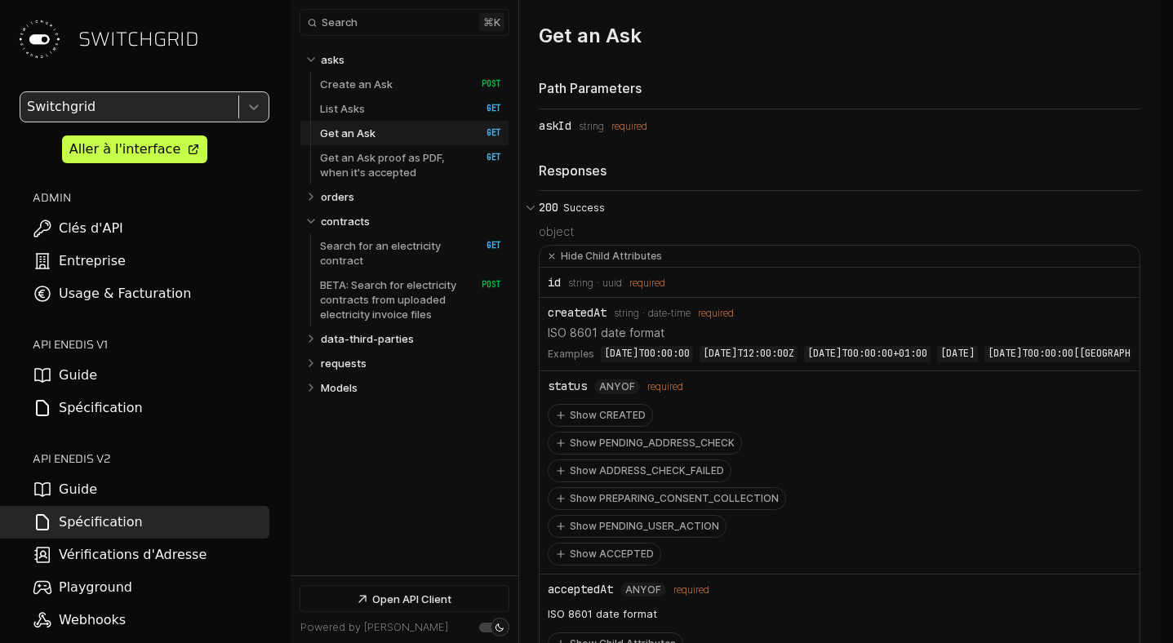
drag, startPoint x: 717, startPoint y: 153, endPoint x: 581, endPoint y: 153, distance: 136.4
click at [581, 142] on li "askId Type: string required" at bounding box center [840, 125] width 602 height 33
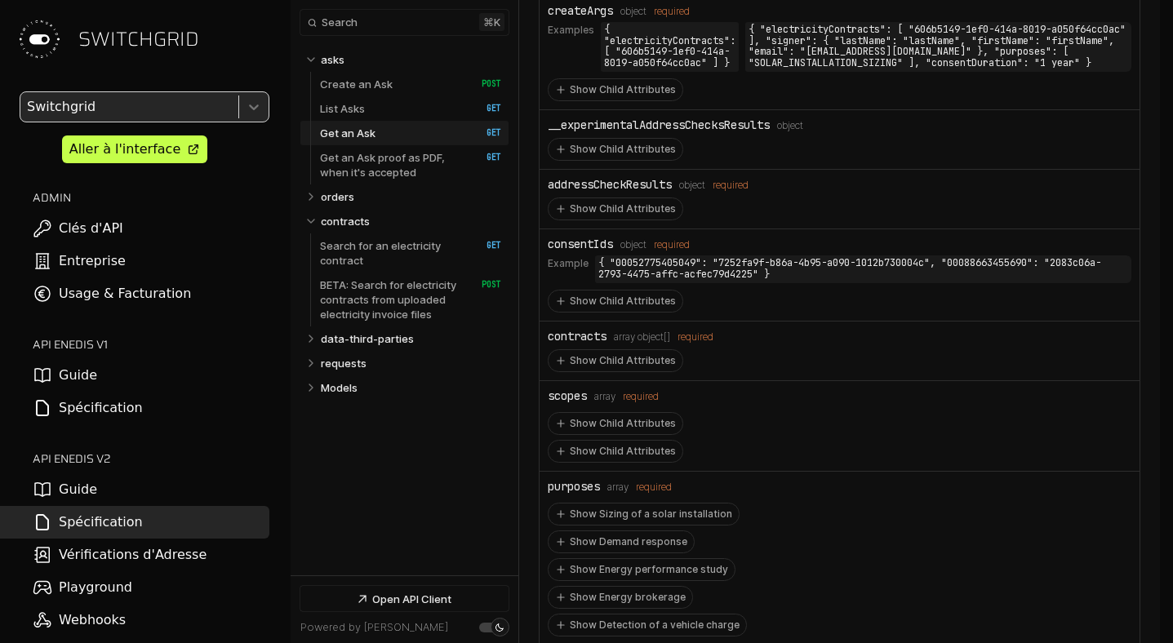
scroll to position [5812, 0]
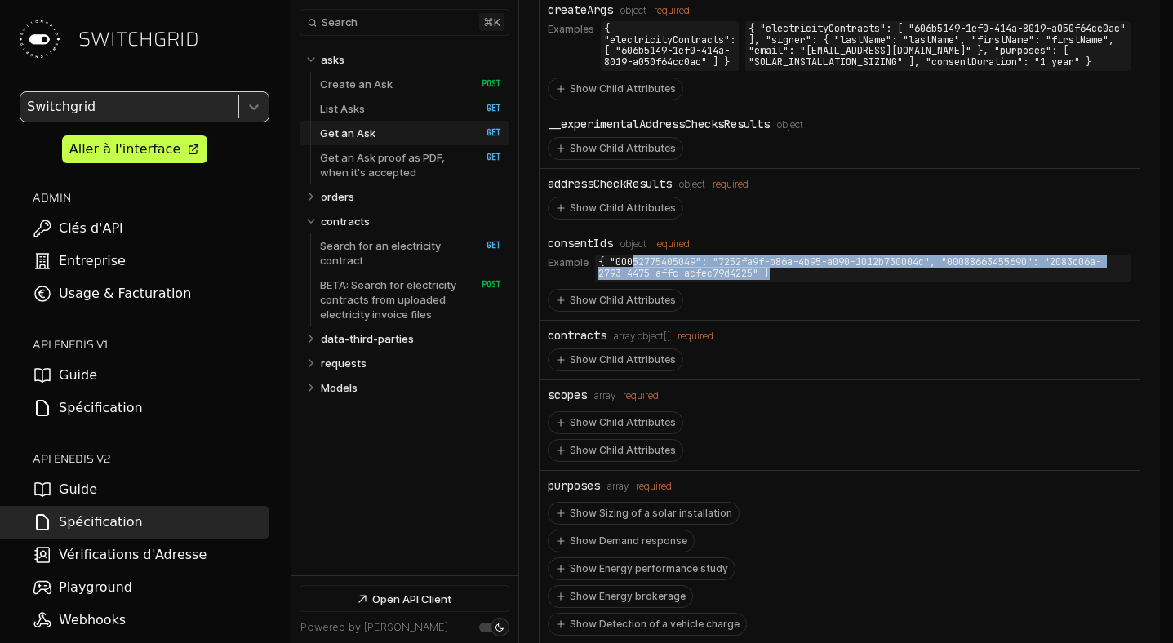
drag, startPoint x: 630, startPoint y: 283, endPoint x: 948, endPoint y: 303, distance: 318.3
click at [948, 283] on code "{ "00052775405049": "7252fa9f-b86a-4b95-a090-1012b730004c", "00088663455690": "…" at bounding box center [863, 269] width 536 height 28
click at [630, 311] on button "Show Child Attributes" at bounding box center [616, 300] width 134 height 21
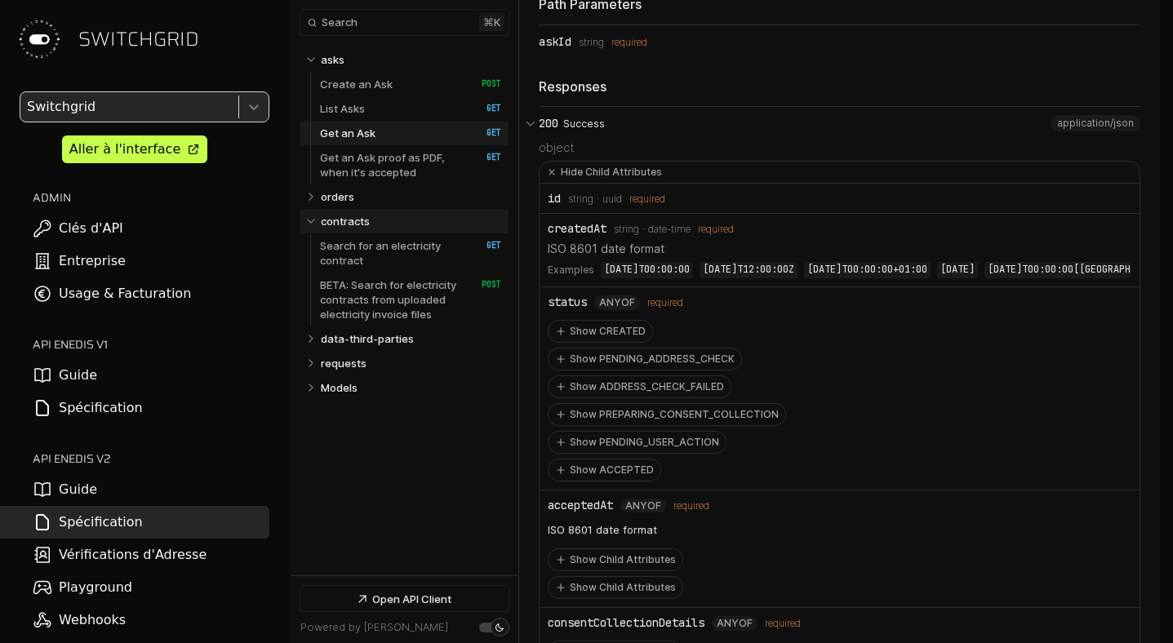
scroll to position [5052, 0]
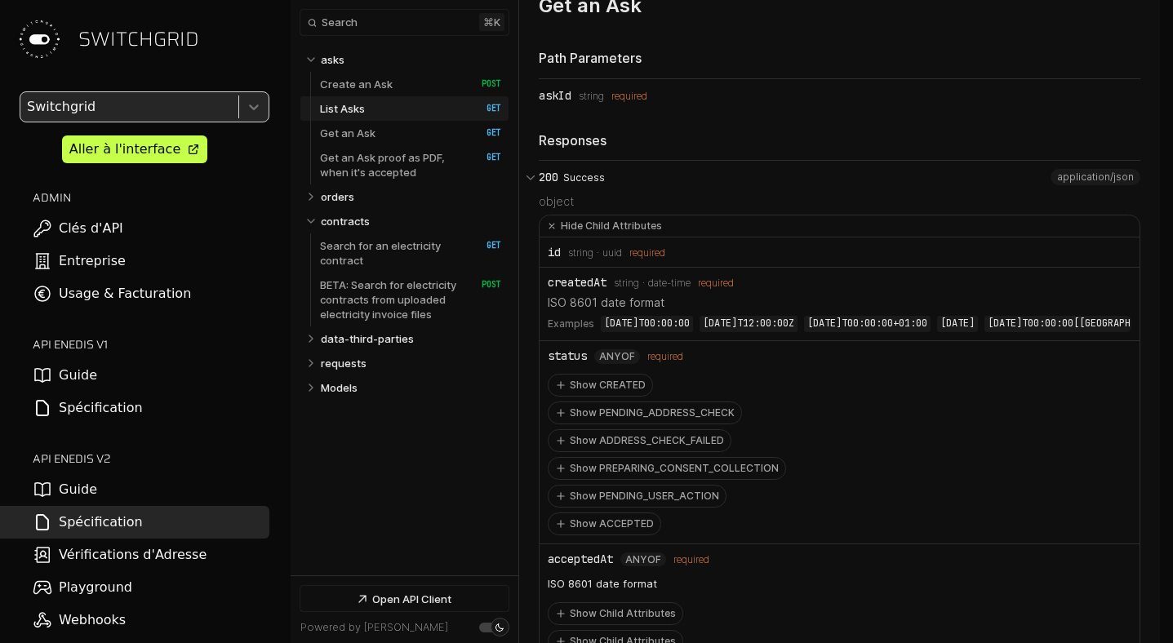
scroll to position [4330, 0]
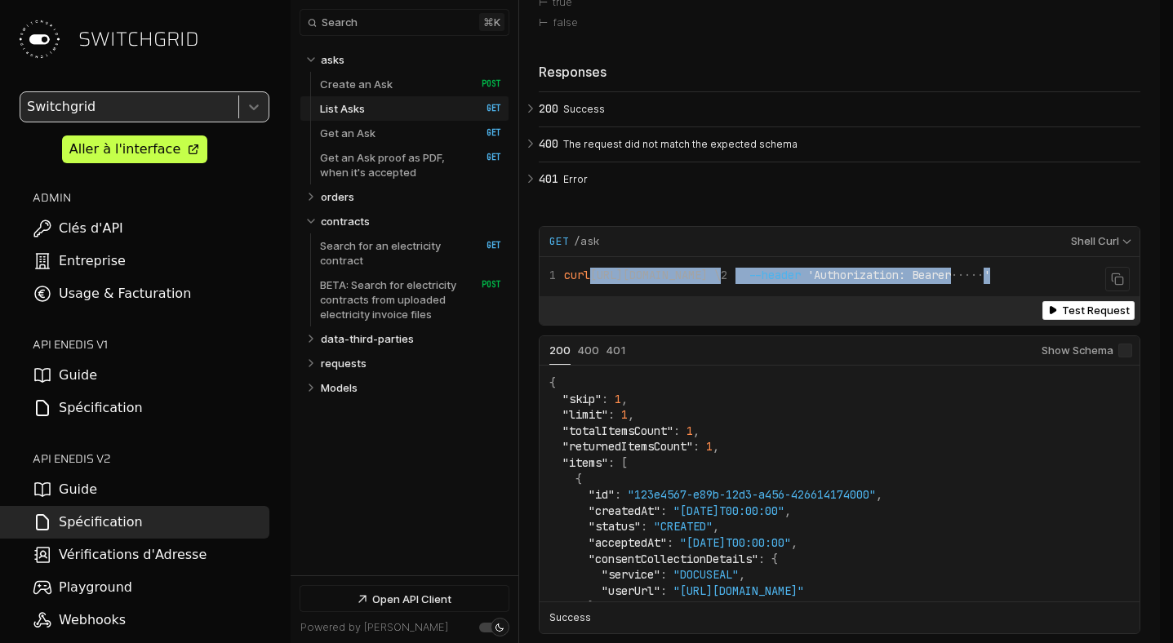
drag, startPoint x: 929, startPoint y: 278, endPoint x: 589, endPoint y: 283, distance: 340.6
click at [589, 283] on div "Copy content curl https://app.switchgrid.tech/enedis/v2/ask \ --header 'Authori…" at bounding box center [840, 276] width 600 height 39
click at [608, 281] on span "curl https://app.switchgrid.tech/enedis/v2/ask \" at bounding box center [635, 275] width 171 height 15
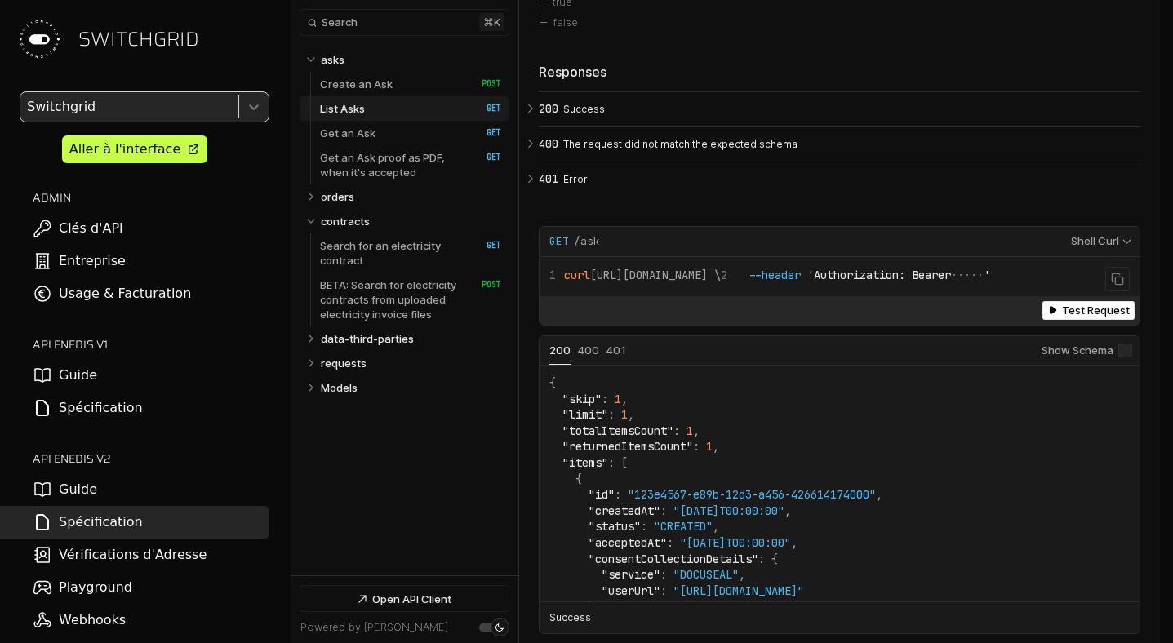
drag, startPoint x: 608, startPoint y: 281, endPoint x: 846, endPoint y: 277, distance: 238.5
click at [721, 277] on span "curl https://app.switchgrid.tech/enedis/v2/ask \" at bounding box center [635, 275] width 171 height 15
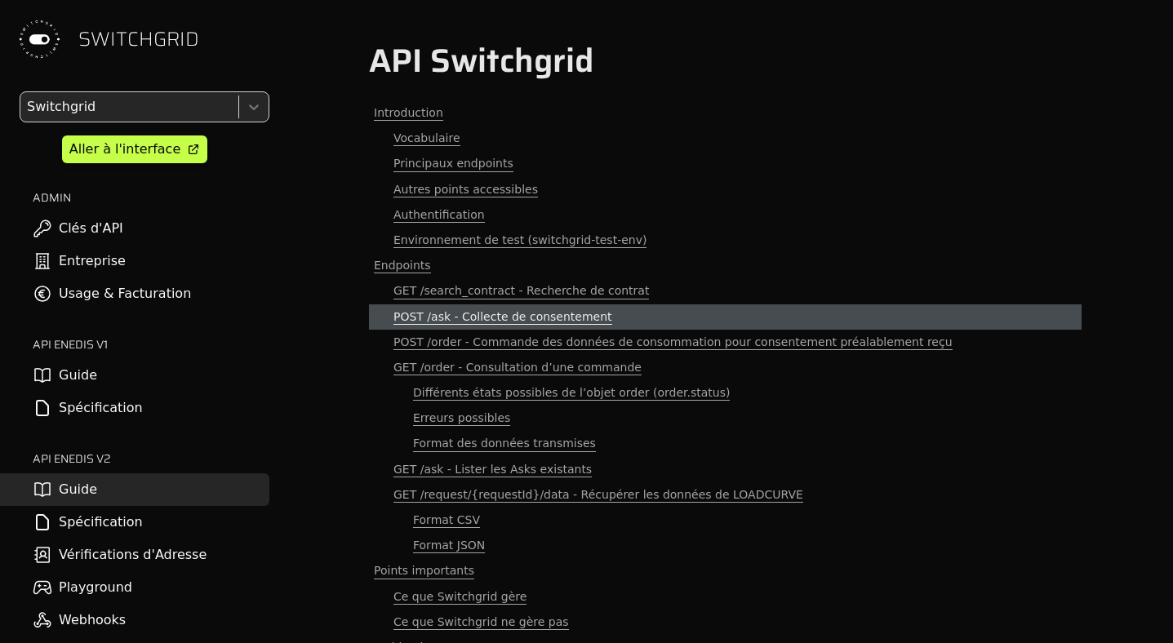
click at [499, 314] on span "POST /ask - Collecte de consentement" at bounding box center [503, 317] width 219 height 16
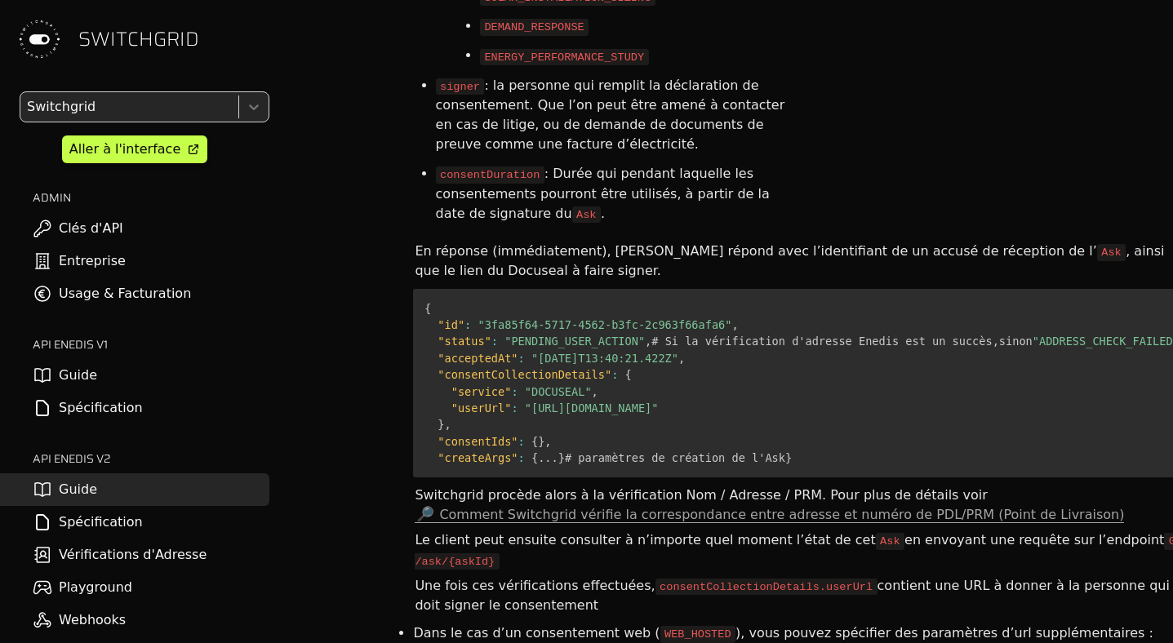
scroll to position [4771, 0]
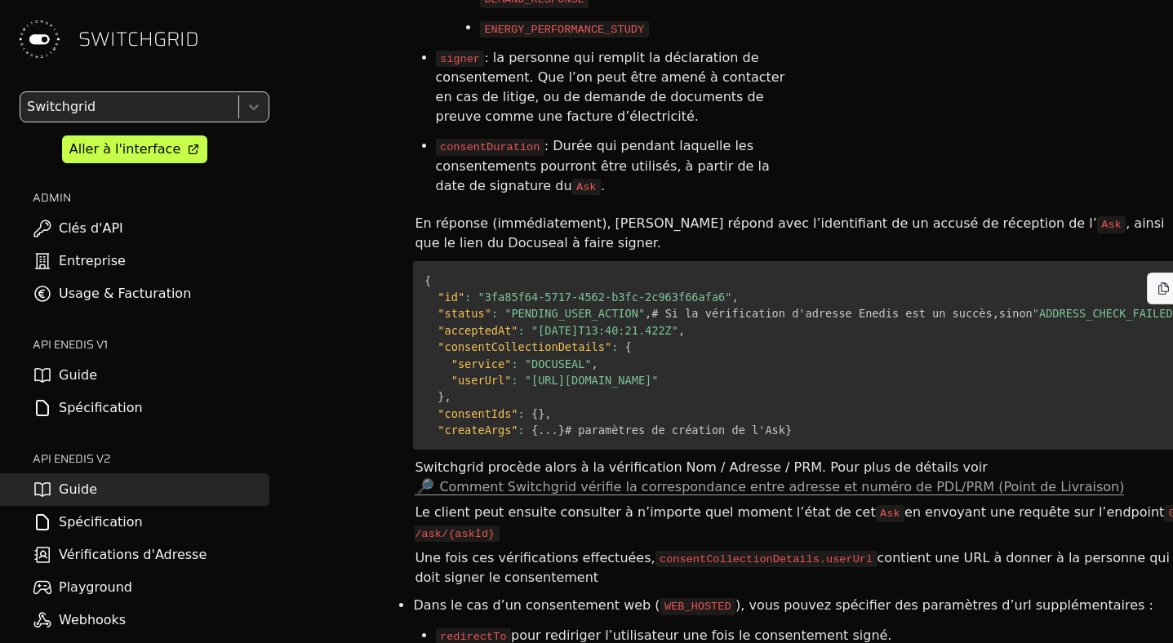
click at [498, 407] on span ""consentIds"" at bounding box center [478, 413] width 80 height 13
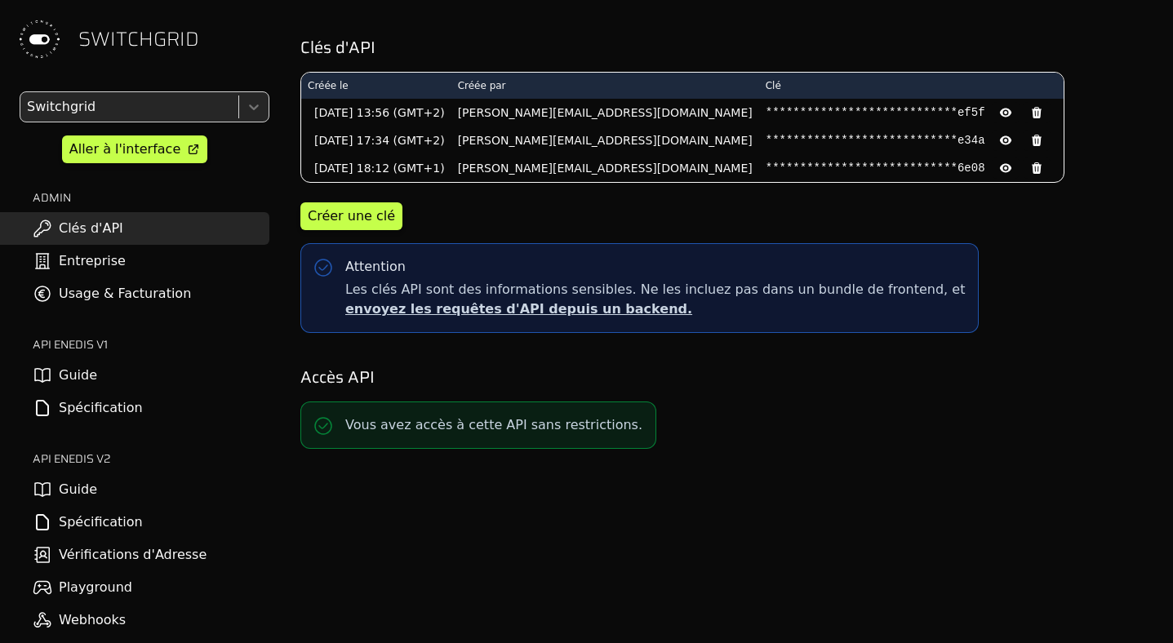
click at [117, 230] on link "Clés d'API" at bounding box center [134, 228] width 269 height 33
click at [992, 119] on button at bounding box center [1006, 112] width 28 height 21
click at [792, 116] on pre "d1c0f6308b943cda72da06562976ef5f" at bounding box center [876, 113] width 220 height 16
copy pre "d1c0f6308b943cda72da06562976ef5f"
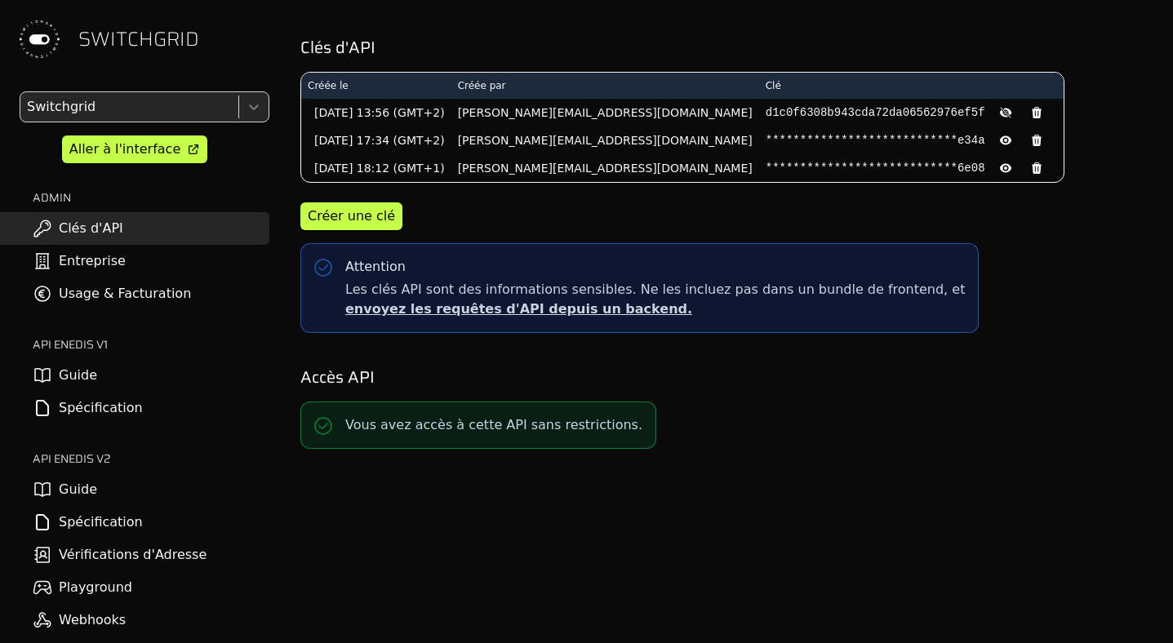
click at [817, 108] on pre "d1c0f6308b943cda72da06562976ef5f" at bounding box center [876, 113] width 220 height 16
copy pre "d1c0f6308b943cda72da06562976ef5f"
